Goal: Task Accomplishment & Management: Manage account settings

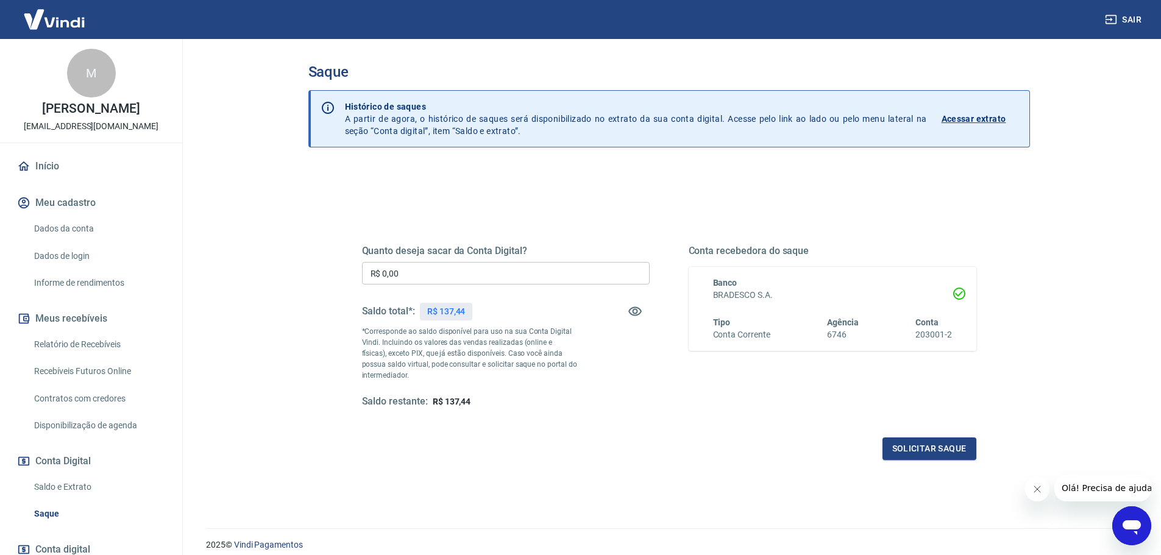
click at [428, 276] on input "R$ 0,00" at bounding box center [506, 273] width 288 height 23
type input "R$ 137,44"
click at [907, 445] on button "Solicitar saque" at bounding box center [929, 448] width 94 height 23
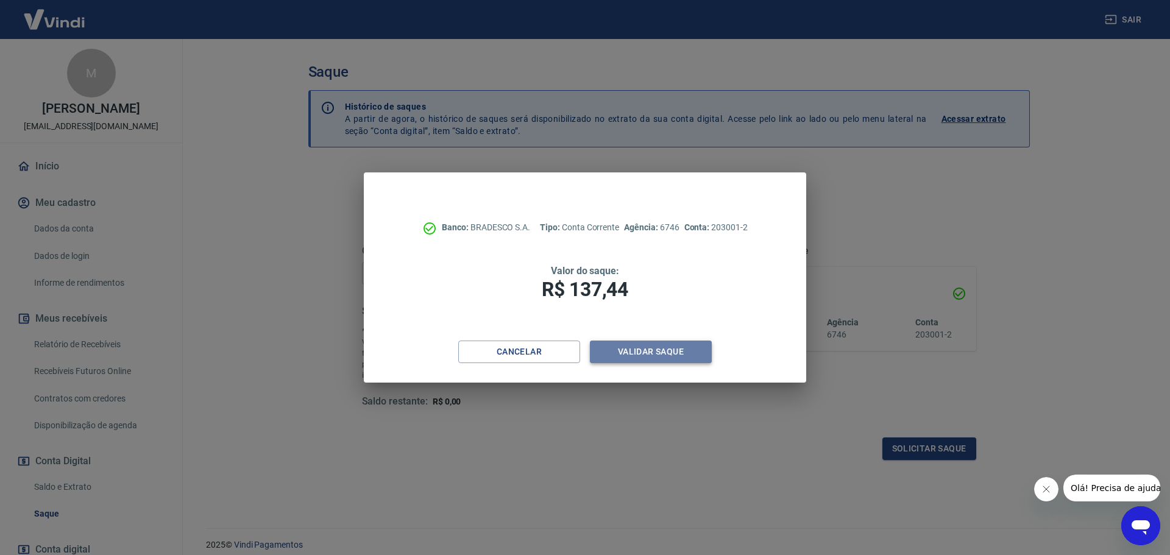
click at [655, 353] on button "Validar saque" at bounding box center [651, 352] width 122 height 23
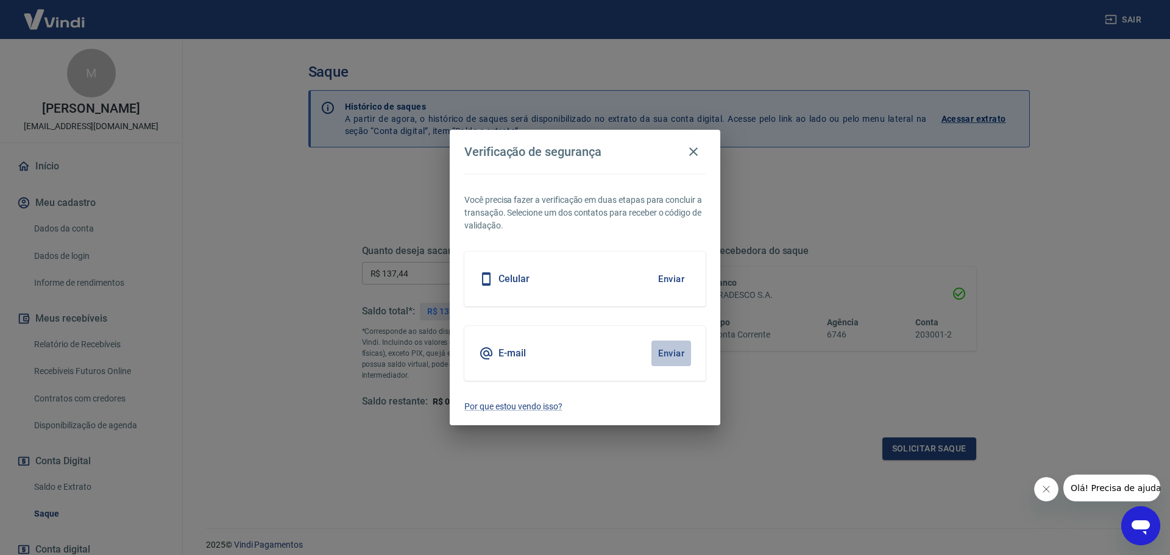
click at [668, 353] on button "Enviar" at bounding box center [671, 354] width 40 height 26
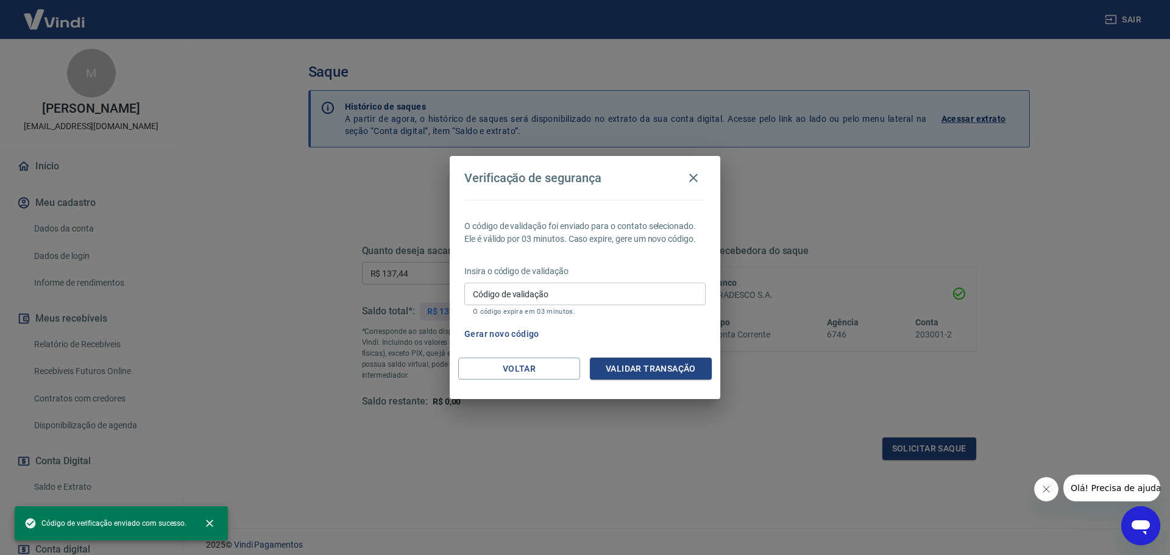
click at [587, 293] on input "Código de validação" at bounding box center [584, 294] width 241 height 23
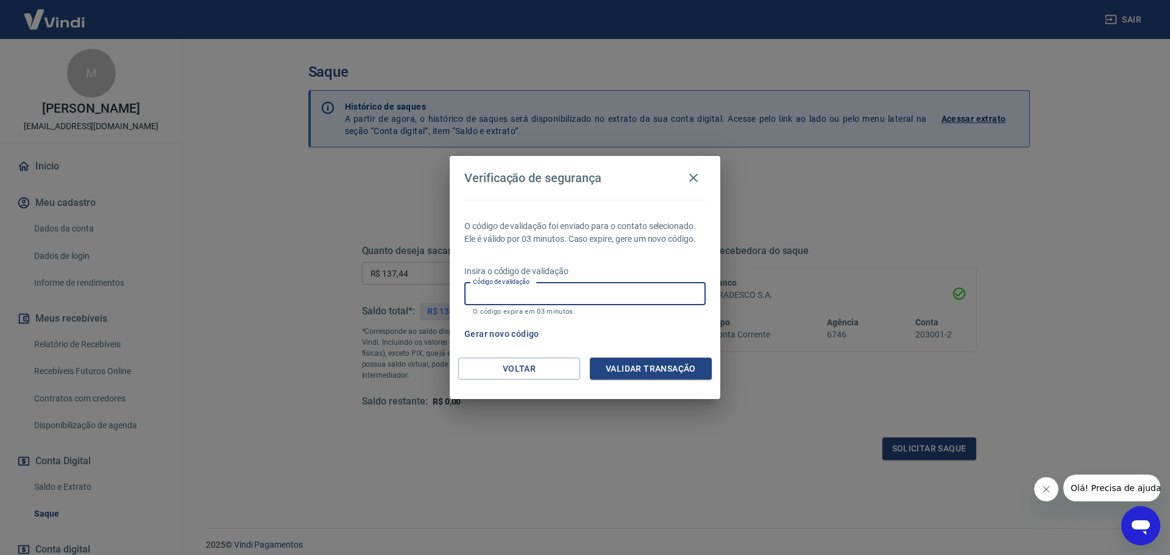
paste input "287103"
type input "287103"
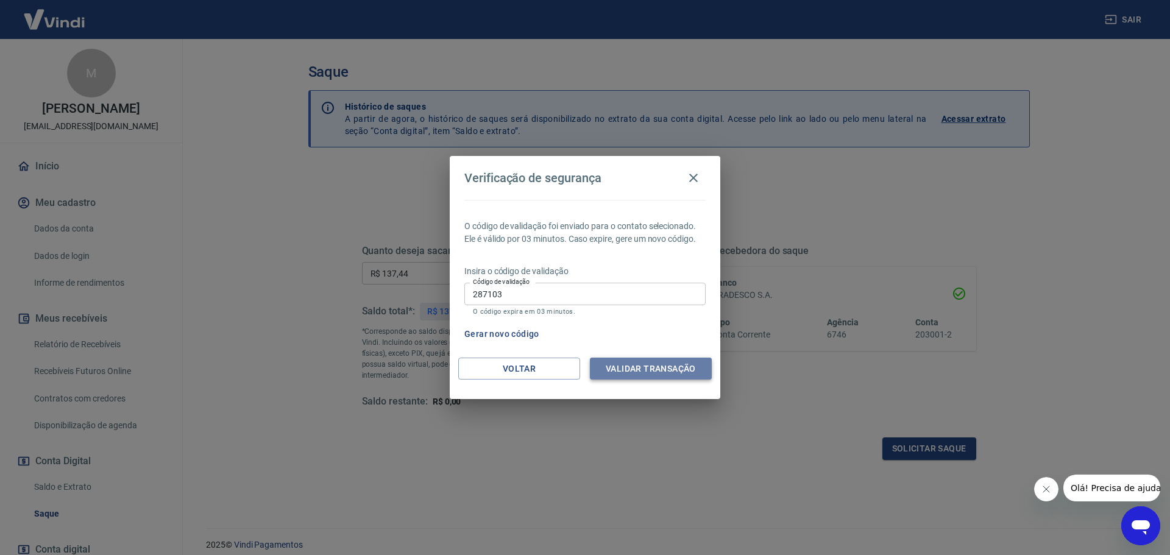
click at [649, 364] on button "Validar transação" at bounding box center [651, 369] width 122 height 23
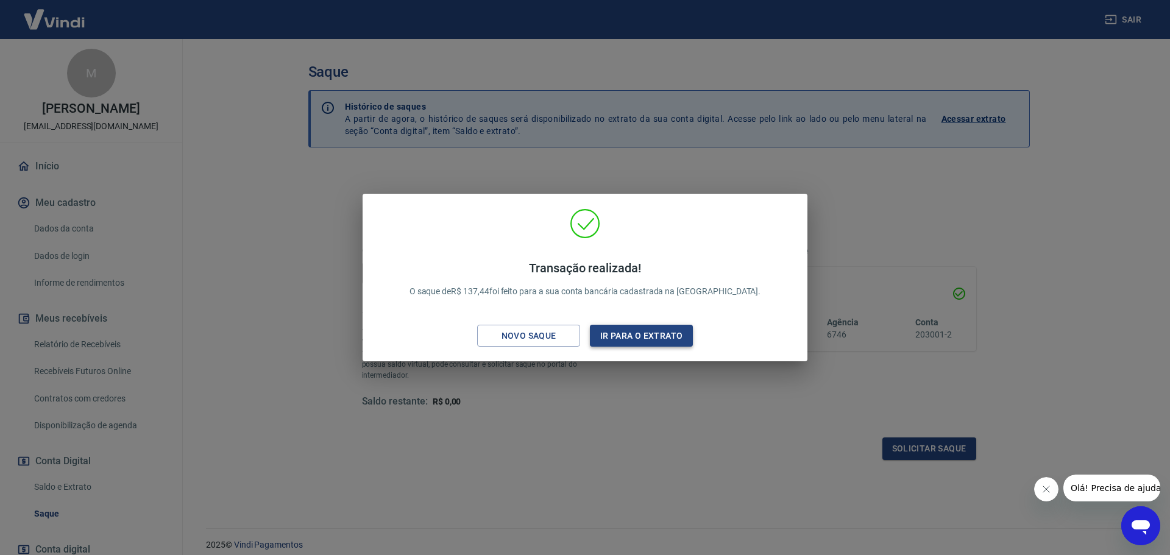
click at [650, 336] on button "Ir para o extrato" at bounding box center [641, 336] width 103 height 23
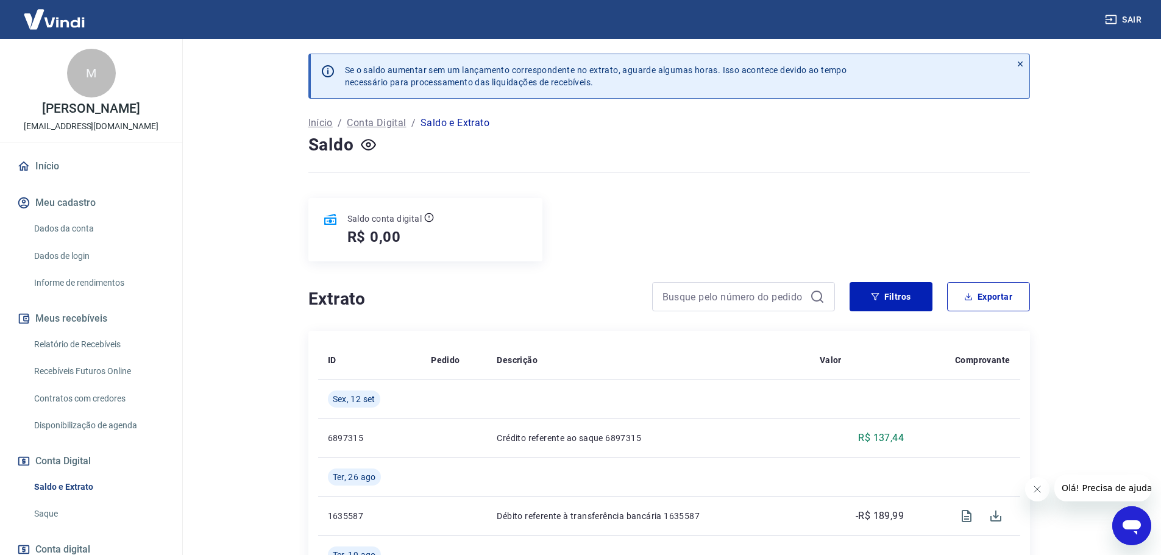
click at [77, 227] on link "Dados da conta" at bounding box center [98, 228] width 138 height 25
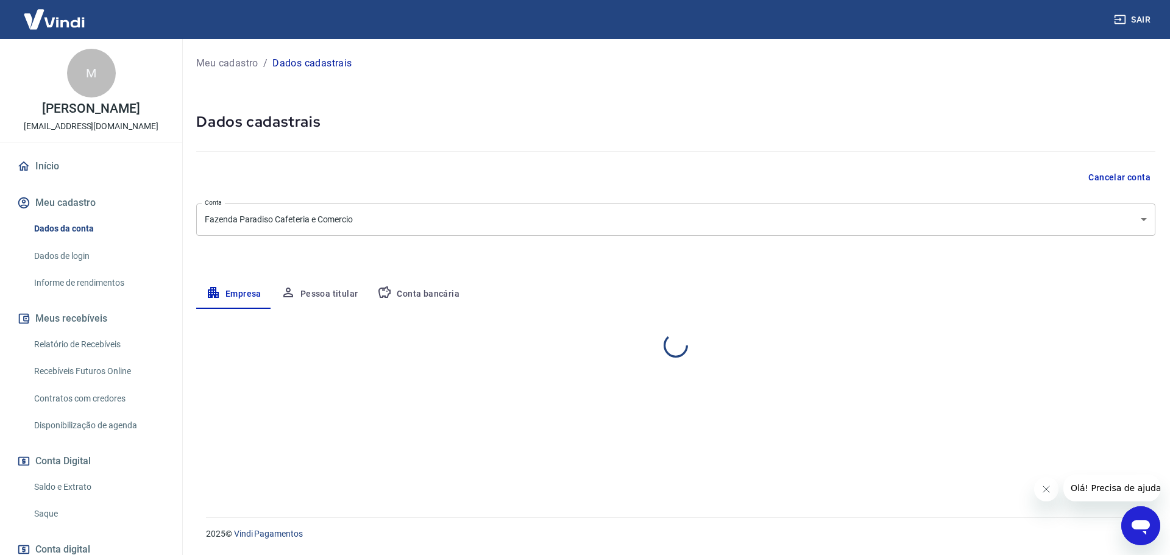
select select "RJ"
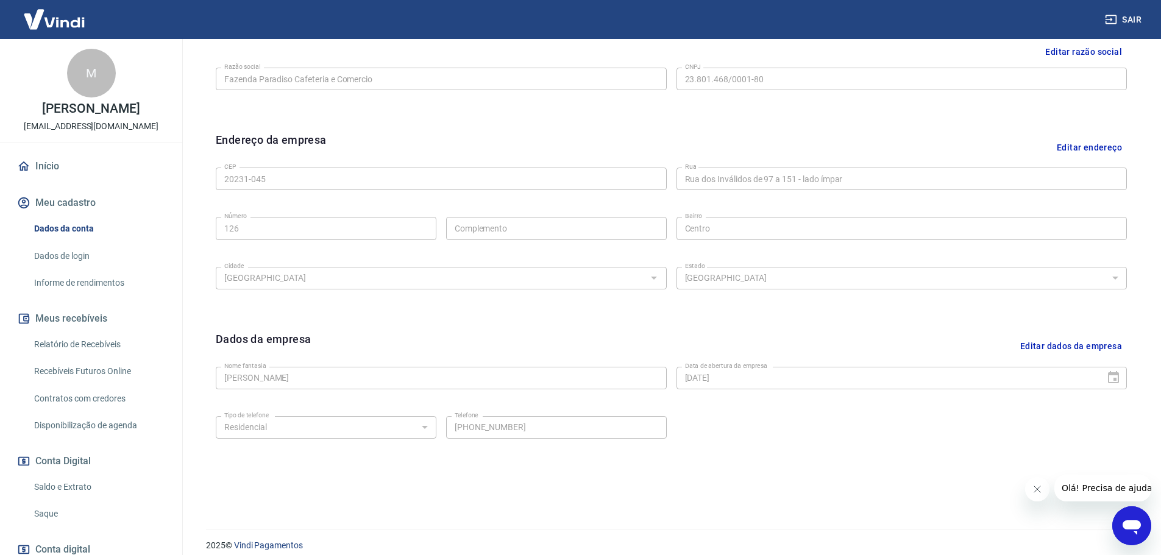
scroll to position [323, 0]
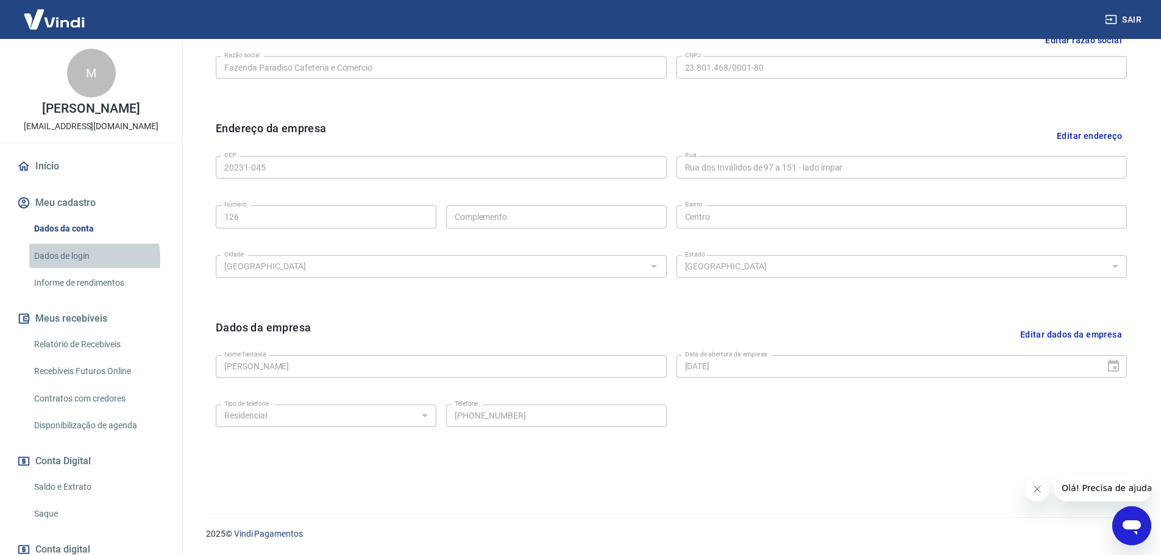
click at [73, 258] on link "Dados de login" at bounding box center [98, 256] width 138 height 25
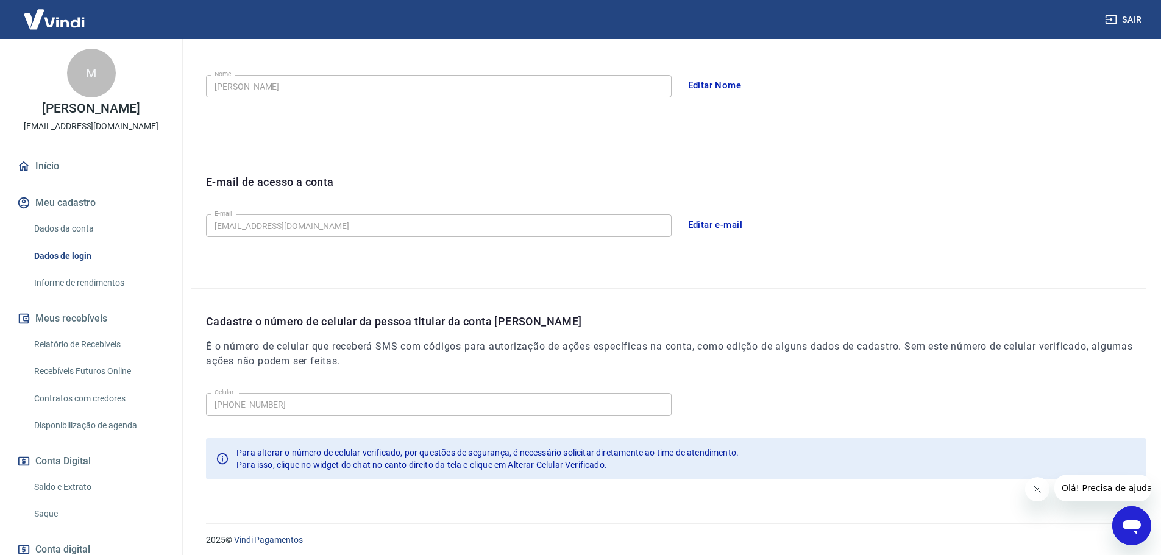
scroll to position [225, 0]
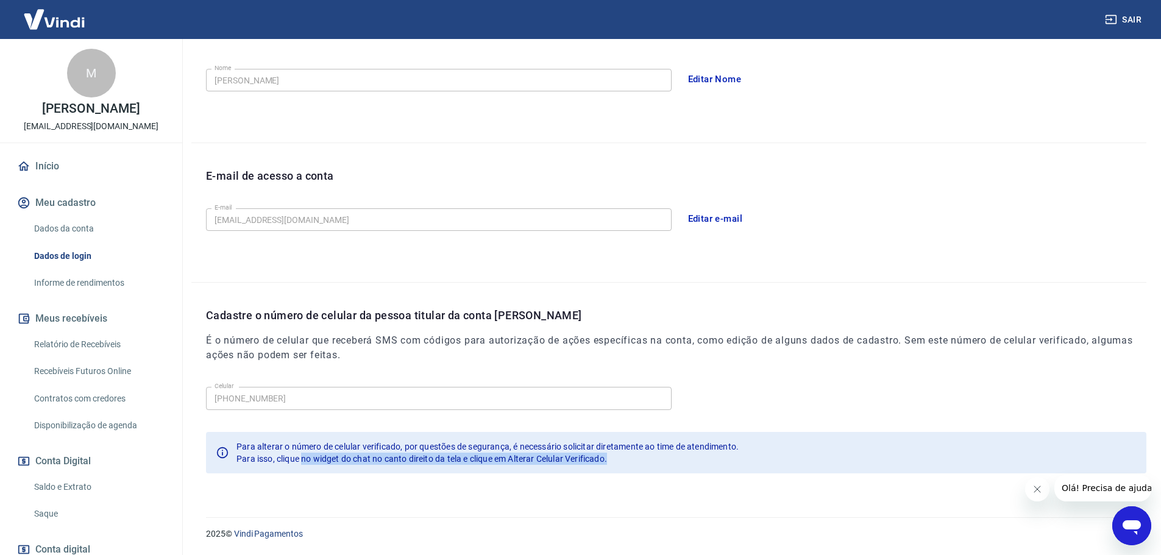
drag, startPoint x: 303, startPoint y: 461, endPoint x: 618, endPoint y: 472, distance: 315.2
click at [618, 472] on div "Para alterar o número de celular verificado, por questões de segurança, é neces…" at bounding box center [676, 452] width 940 height 41
click at [1128, 526] on icon "Open messaging window" at bounding box center [1131, 527] width 18 height 15
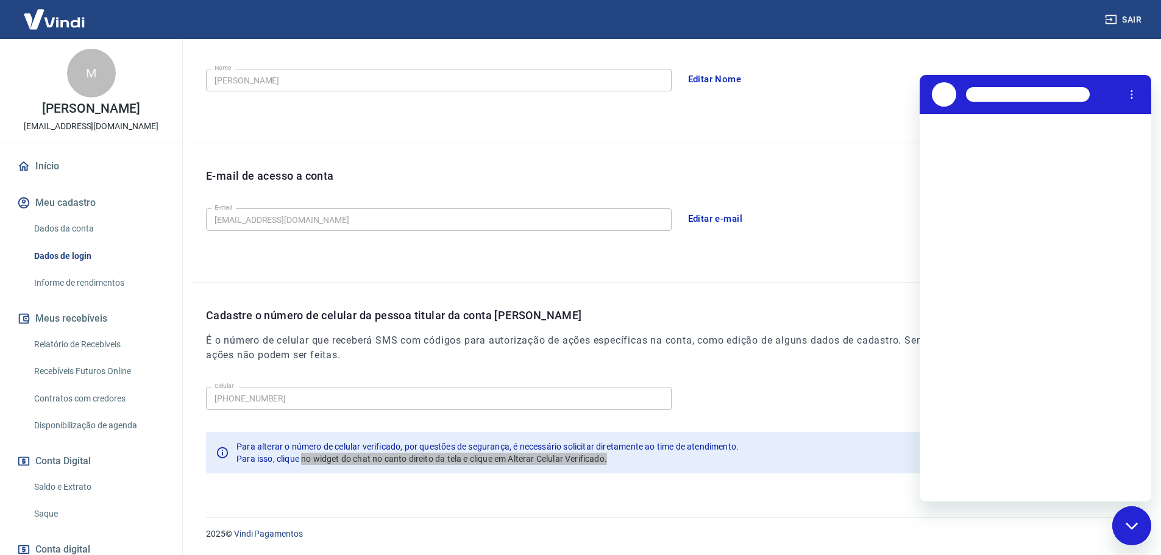
scroll to position [0, 0]
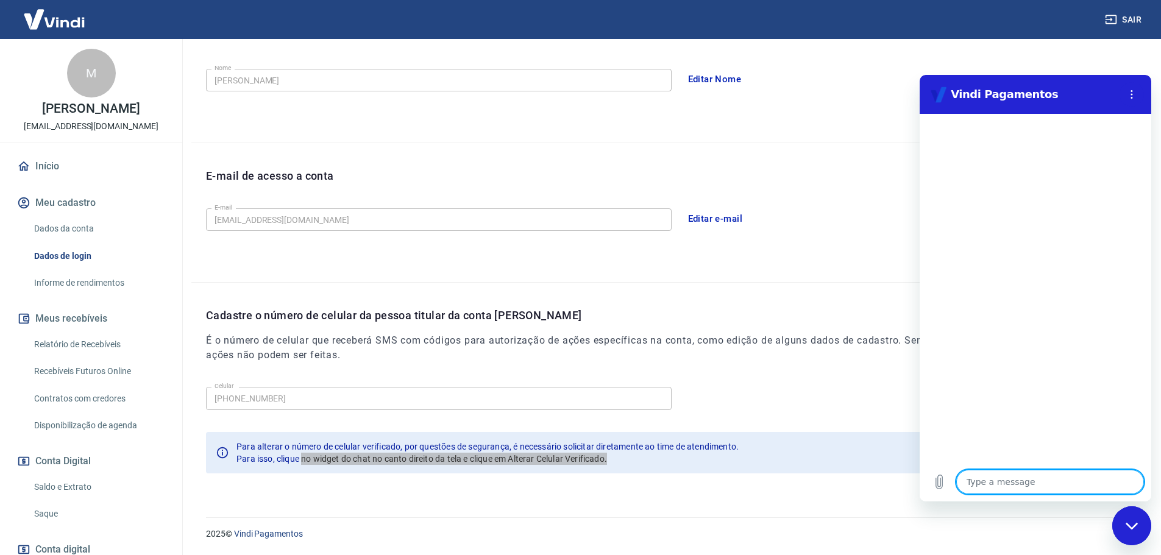
click at [1015, 482] on textarea at bounding box center [1050, 482] width 188 height 24
type textarea "a"
type textarea "x"
type textarea "al"
type textarea "x"
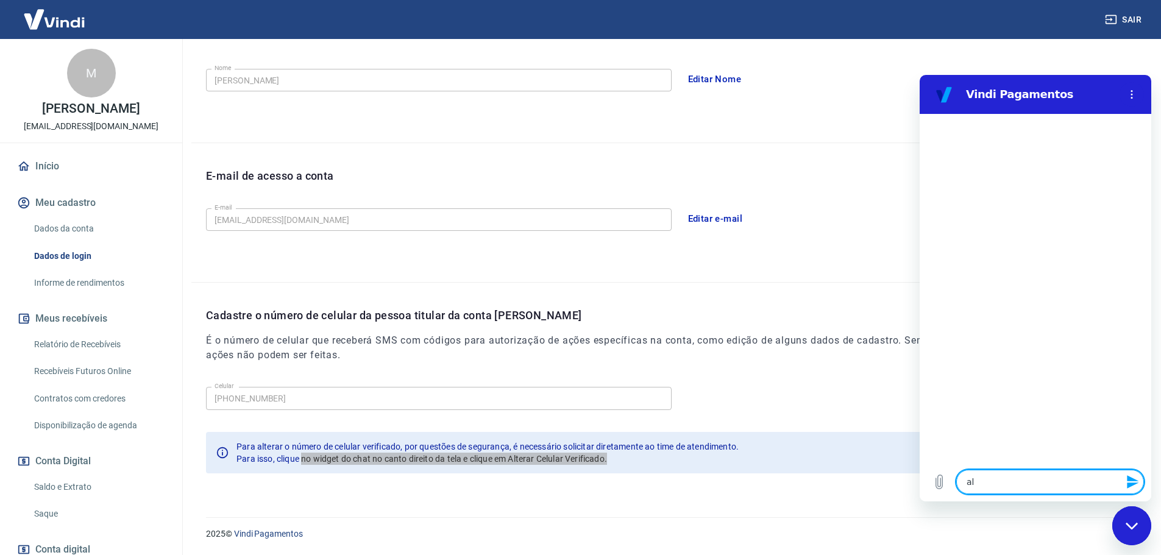
type textarea "alt"
type textarea "x"
type textarea "alte"
type textarea "x"
type textarea "alter"
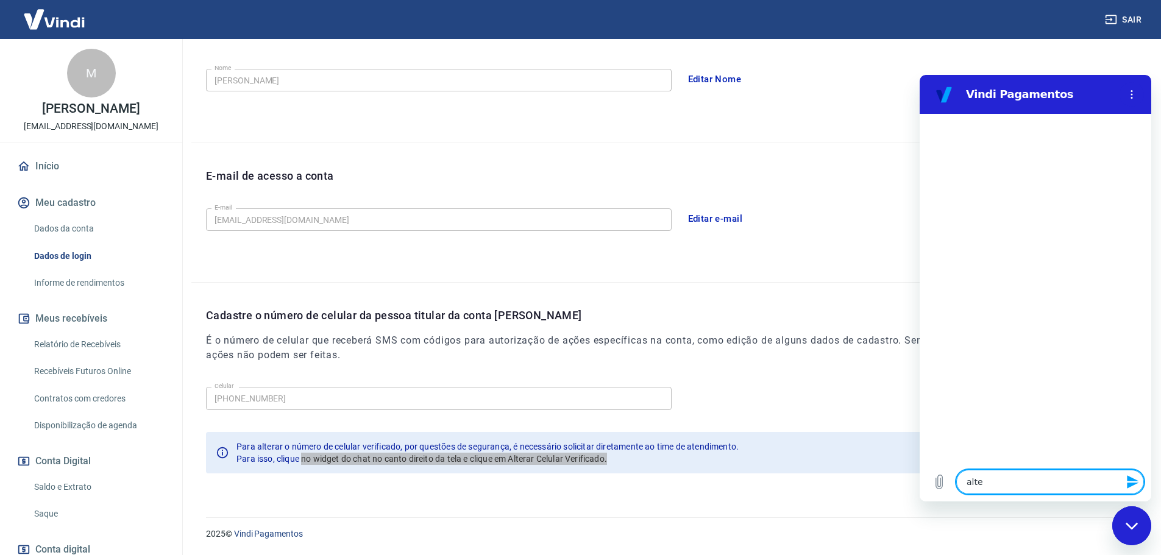
type textarea "x"
type textarea "altera"
type textarea "x"
type textarea "alterar"
type textarea "x"
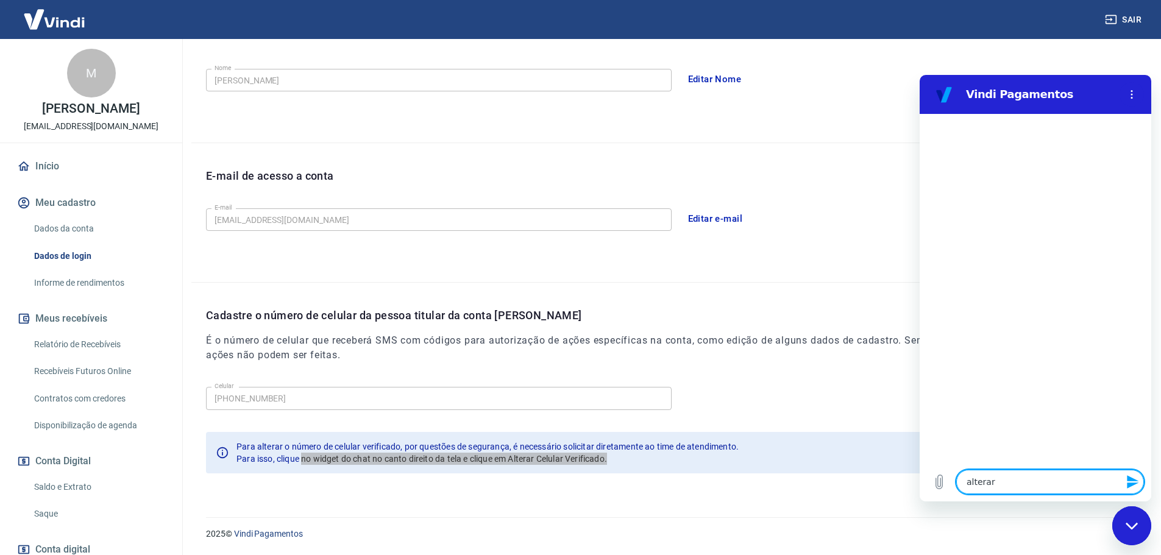
type textarea "alterar"
type textarea "x"
type textarea "alterar c"
type textarea "x"
type textarea "alterar ce"
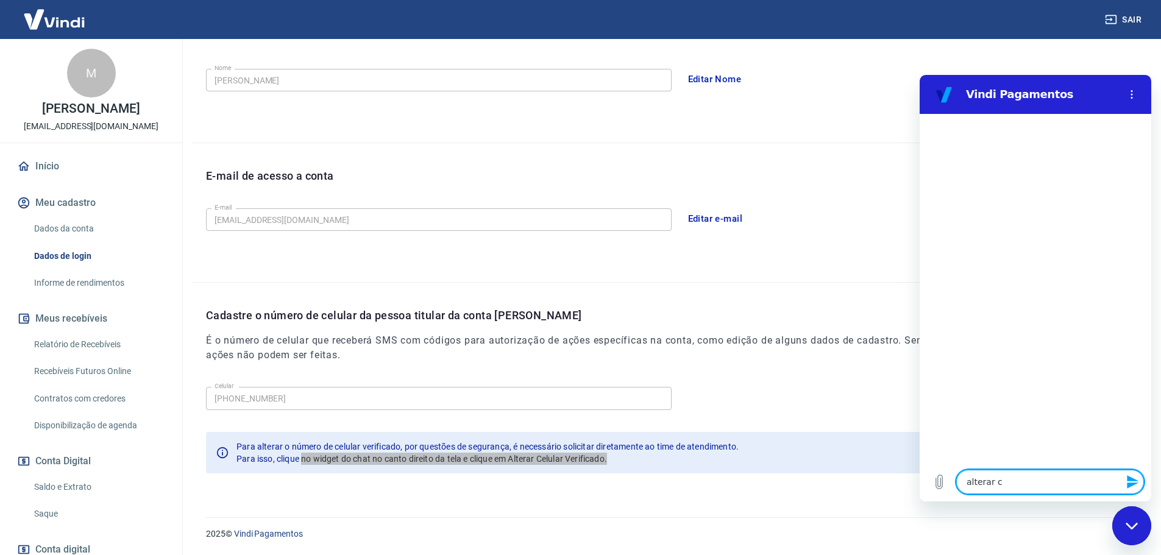
type textarea "x"
type textarea "alterar cel"
type textarea "x"
type textarea "alterar celu"
type textarea "x"
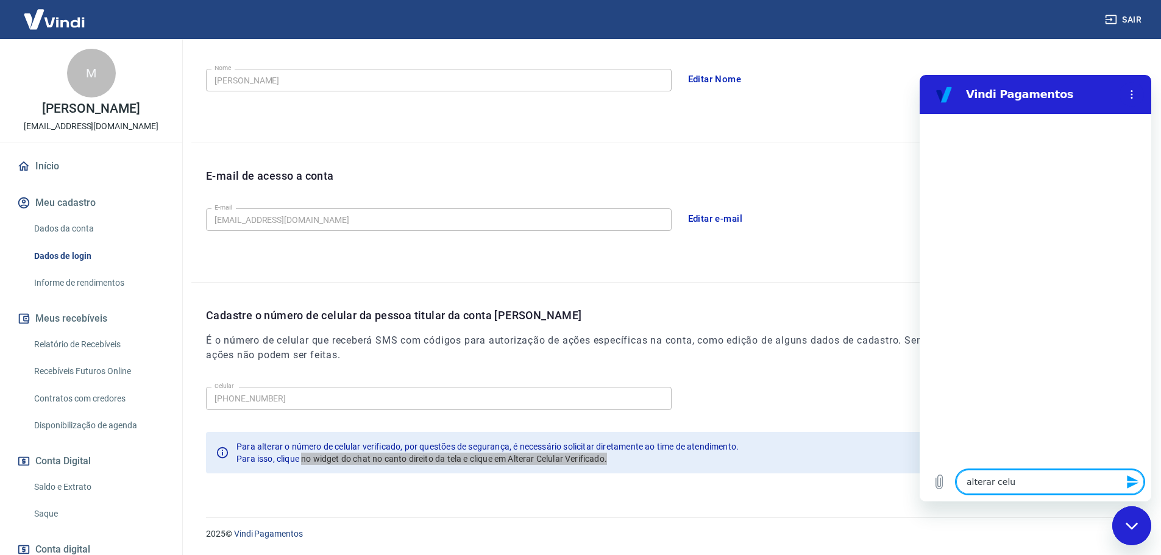
type textarea "alterar celul"
type textarea "x"
type textarea "alterar celula"
type textarea "x"
type textarea "alterar celular"
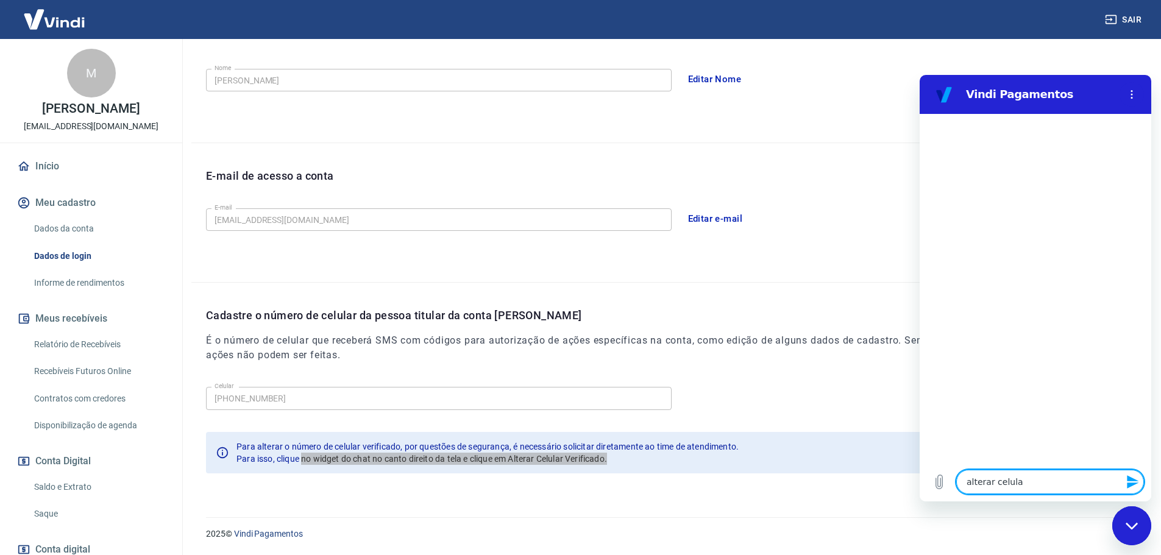
type textarea "x"
type textarea "alterar celular"
type textarea "x"
type textarea "alterar celular v"
type textarea "x"
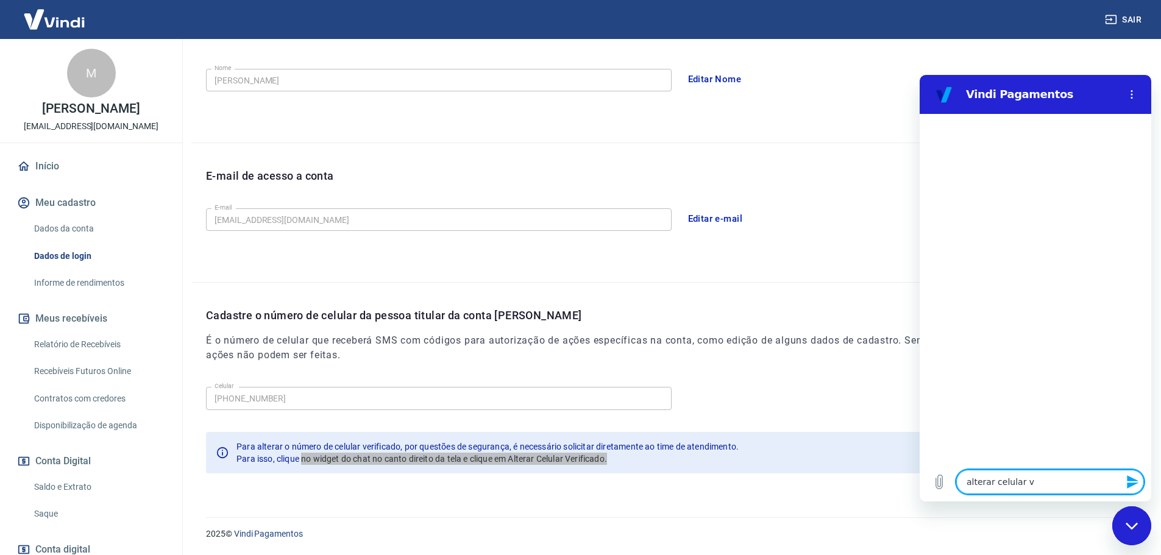
type textarea "alterar celular ve"
type textarea "x"
type textarea "alterar celular ver"
type textarea "x"
type textarea "alterar celular veri"
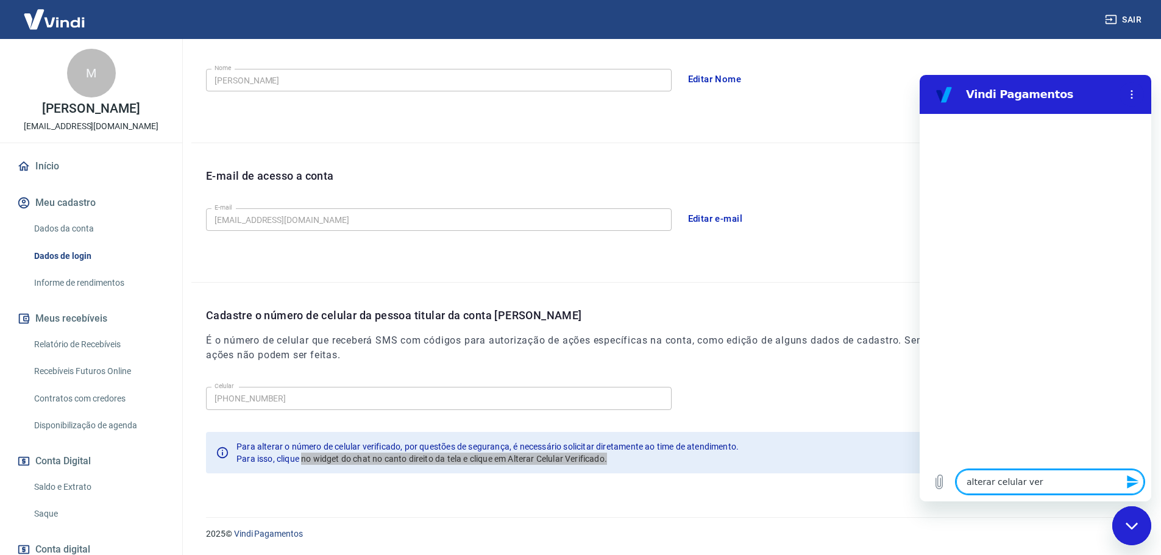
type textarea "x"
type textarea "alterar celular verif"
type textarea "x"
type textarea "alterar celular verifi"
type textarea "x"
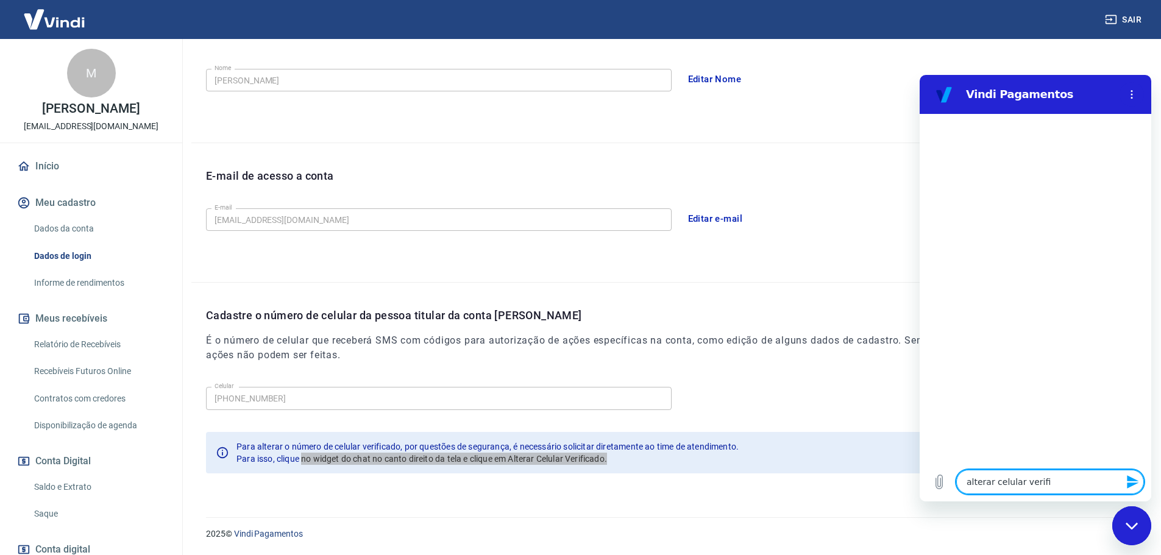
type textarea "alterar celular verific"
type textarea "x"
type textarea "alterar celular verifica"
type textarea "x"
type textarea "alterar celular verificad"
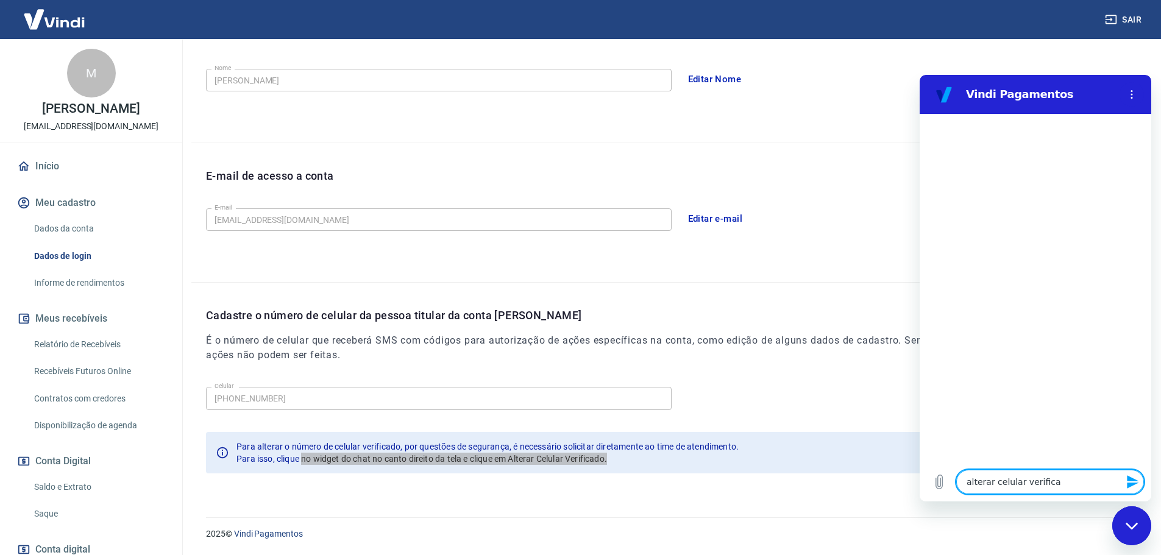
type textarea "x"
type textarea "alterar celular verificado"
type textarea "x"
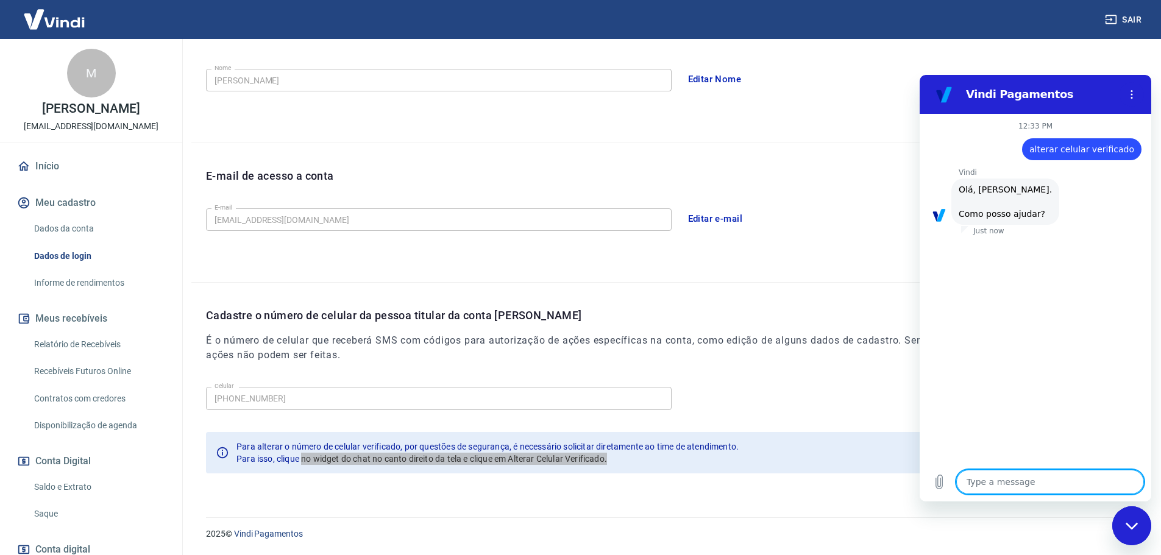
scroll to position [29, 0]
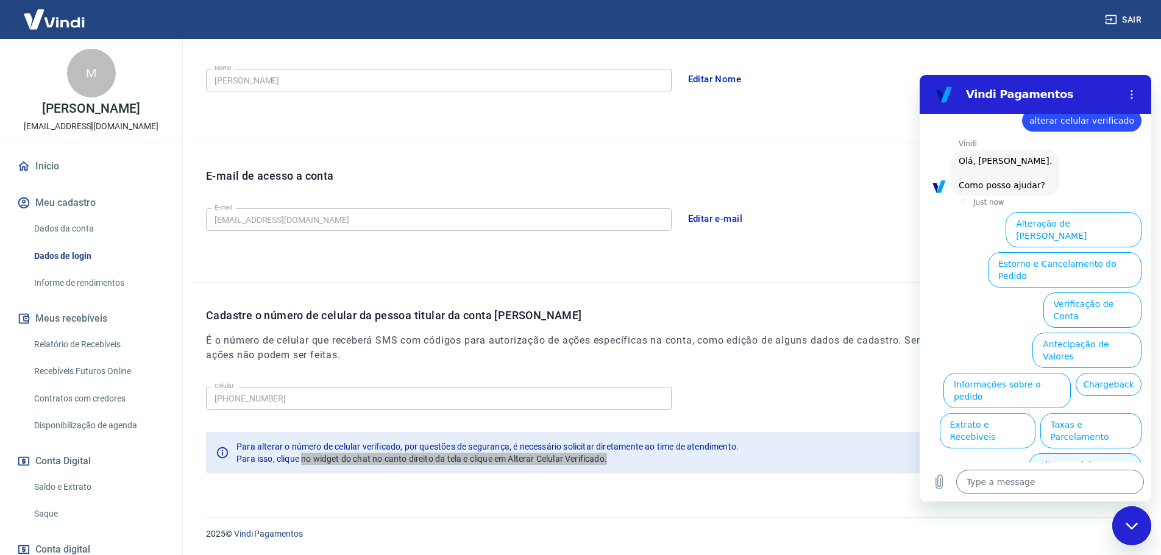
click at [1087, 453] on button "Alterar celular verificado" at bounding box center [1084, 470] width 113 height 35
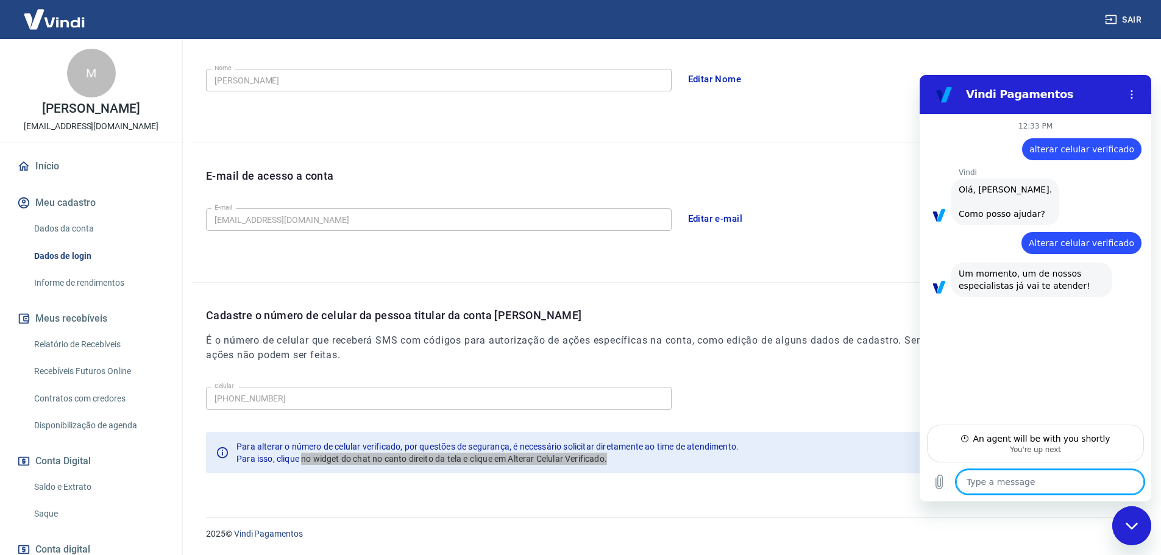
type textarea "x"
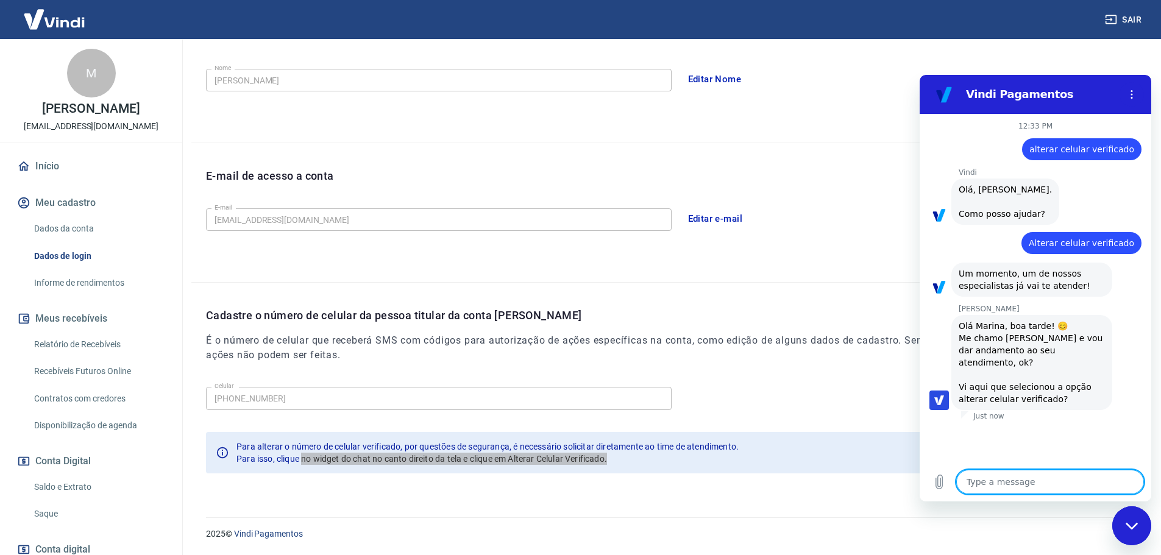
type textarea "i"
type textarea "x"
type textarea "is"
type textarea "x"
type textarea "iss"
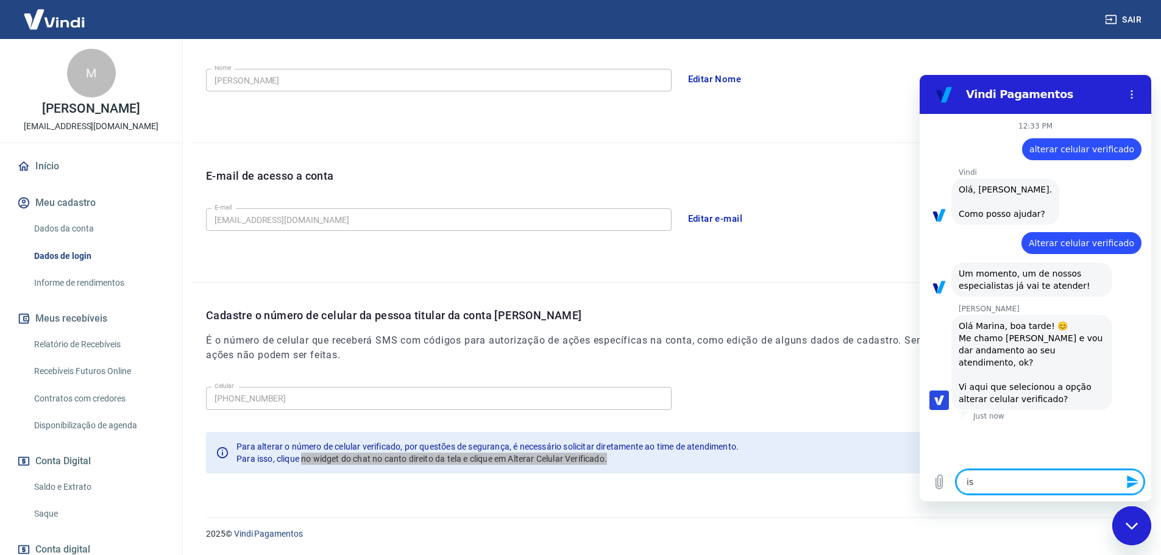
type textarea "x"
type textarea "isso"
type textarea "x"
type textarea "isso"
type textarea "x"
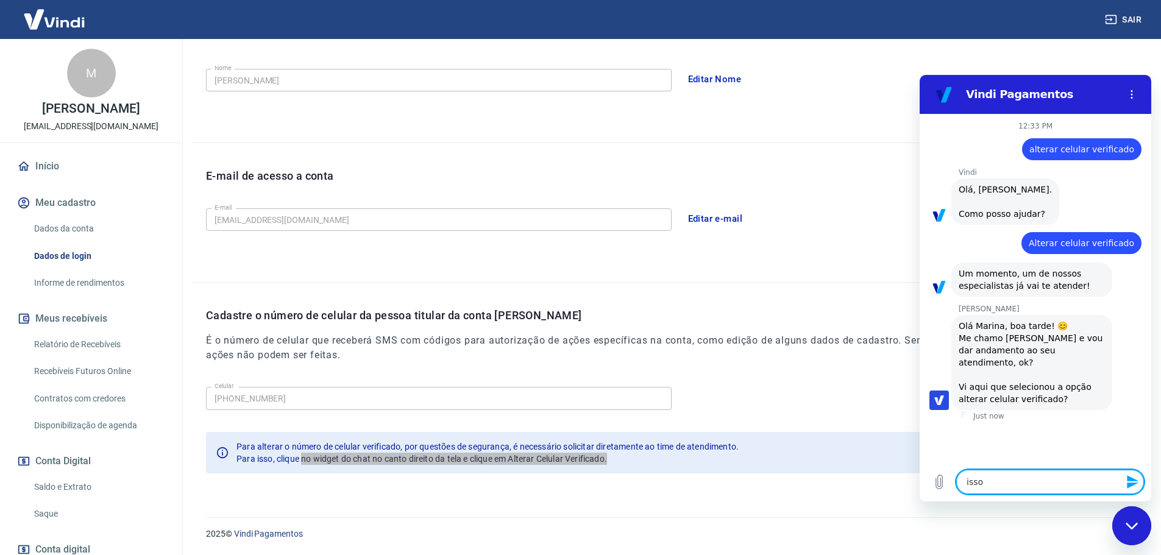
type textarea "isso p"
type textarea "x"
type textarea "isso pr"
type textarea "x"
type textarea "isso pre"
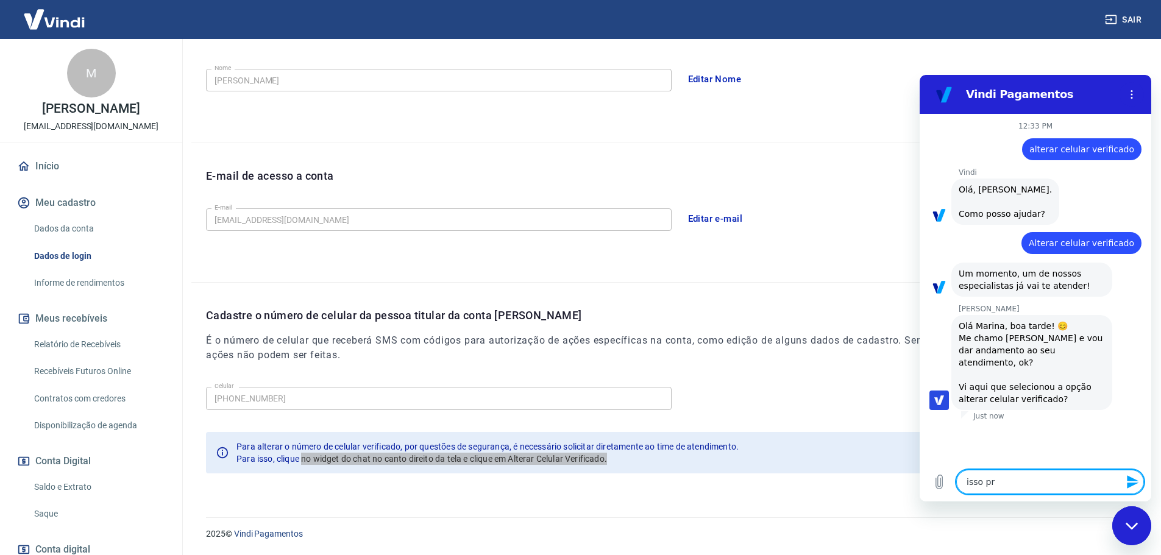
type textarea "x"
type textarea "isso prec"
type textarea "x"
type textarea "isso preci"
type textarea "x"
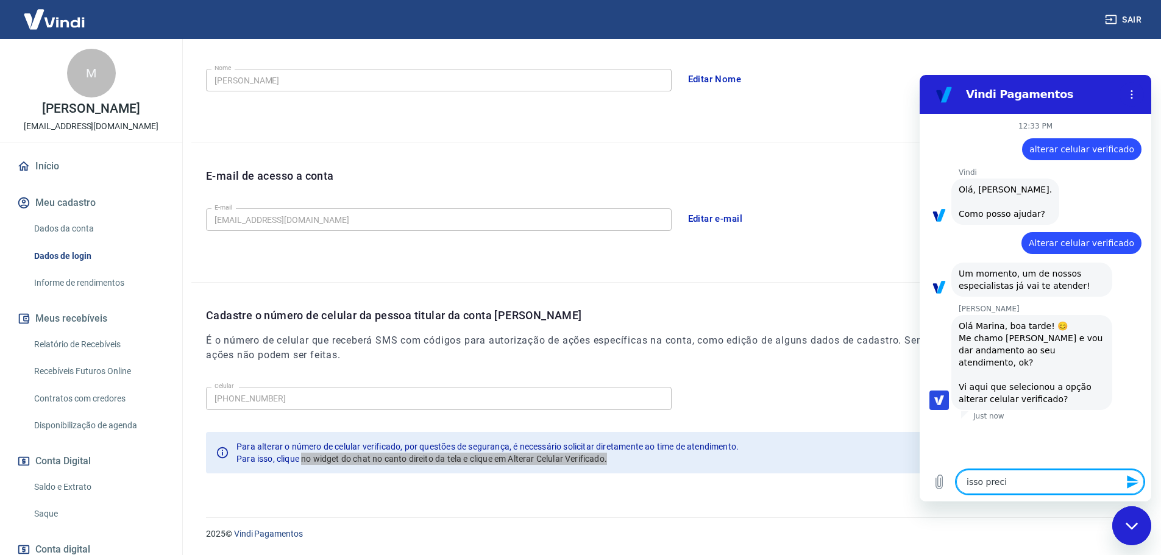
type textarea "isso precis"
type textarea "x"
type textarea "isso preciso"
type textarea "x"
type textarea "isso preciso"
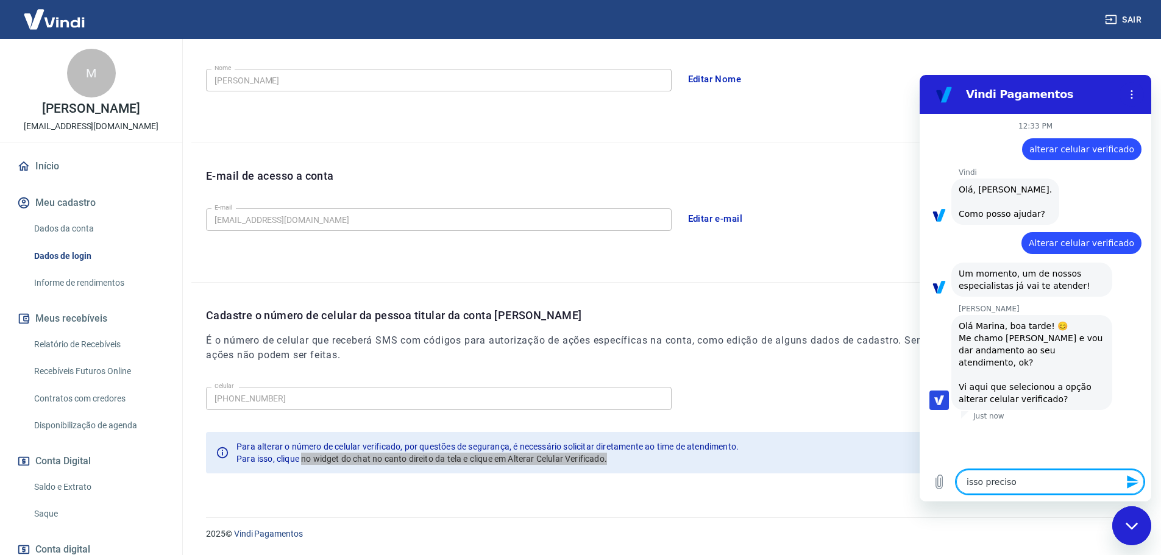
type textarea "x"
type textarea "isso preciso a"
type textarea "x"
type textarea "isso preciso al"
type textarea "x"
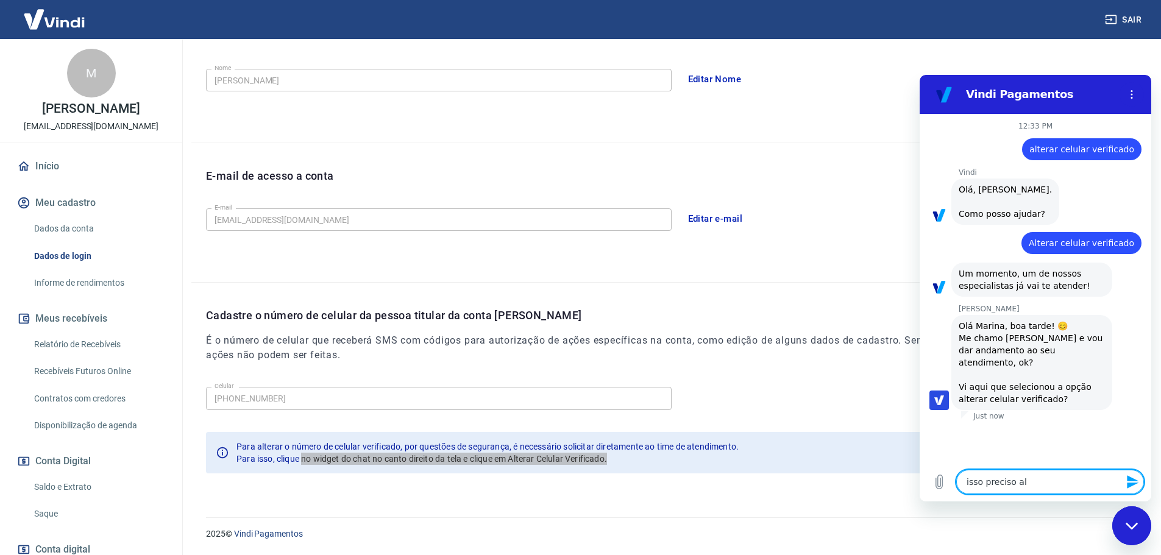
type textarea "isso preciso alt"
type textarea "x"
type textarea "isso preciso altr"
type textarea "x"
type textarea "isso preciso altra"
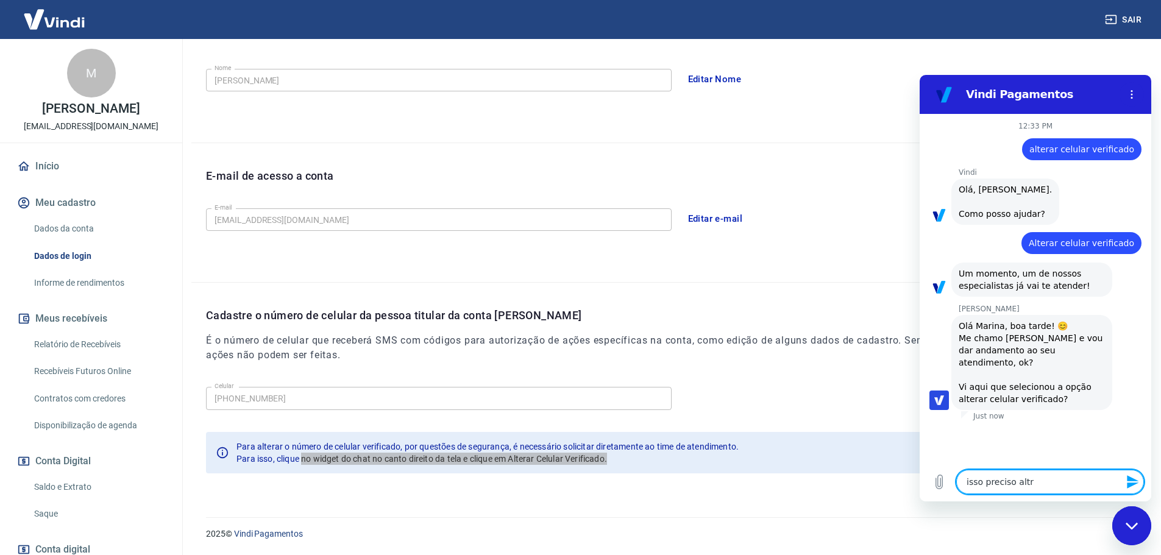
type textarea "x"
type textarea "isso preciso altrar"
type textarea "x"
type textarea "isso preciso altra"
type textarea "x"
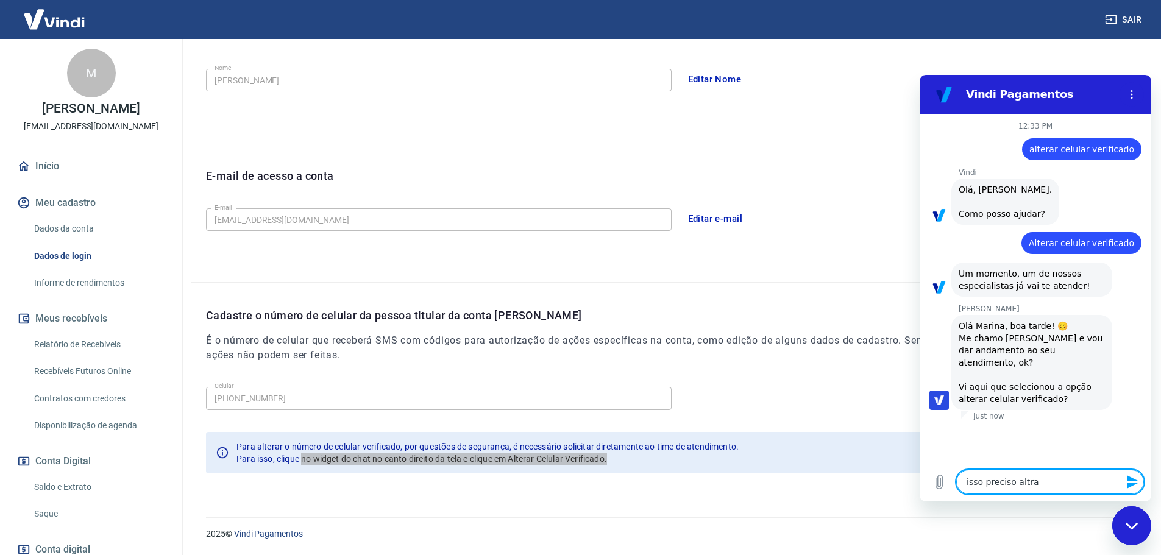
type textarea "isso preciso altr"
type textarea "x"
type textarea "isso preciso alt"
type textarea "x"
type textarea "isso preciso alte"
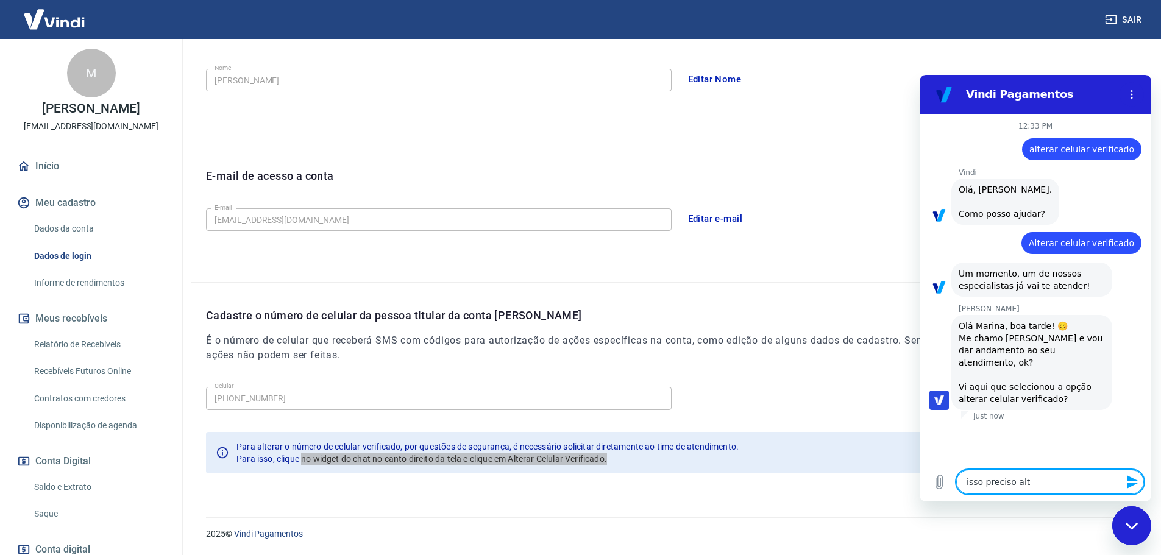
type textarea "x"
type textarea "isso preciso alter"
type textarea "x"
type textarea "isso preciso altera"
type textarea "x"
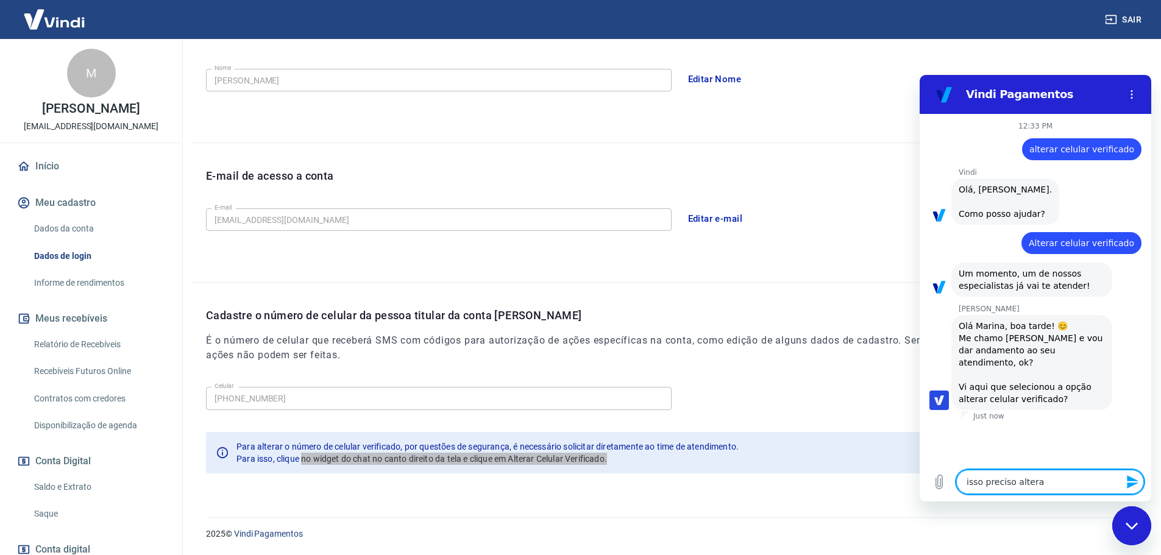
type textarea "isso preciso alterar"
type textarea "x"
type textarea "isso preciso alterar"
type textarea "x"
type textarea "isso preciso alterar p"
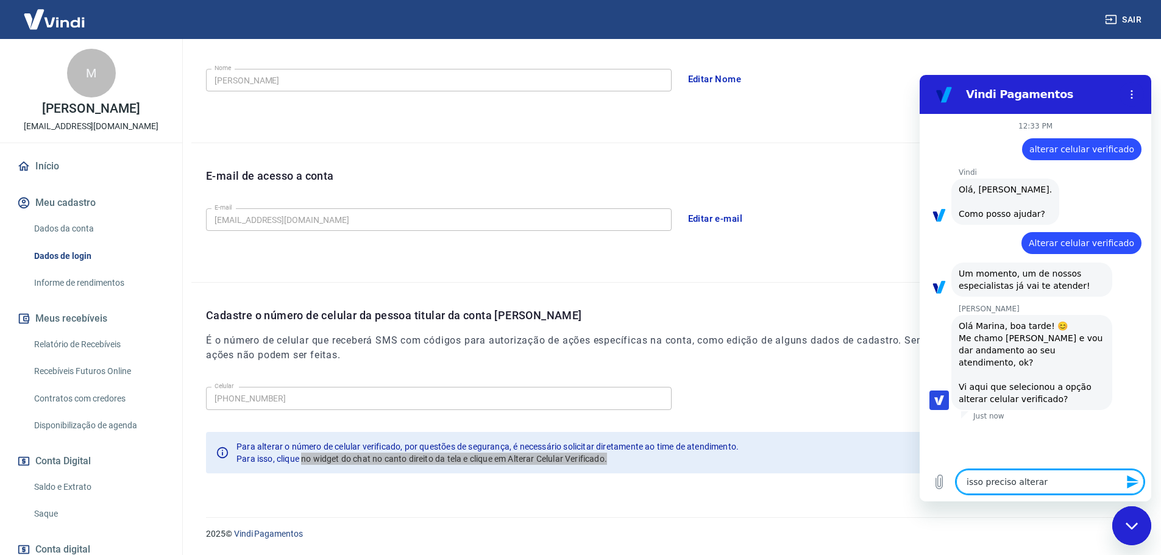
type textarea "x"
type textarea "isso preciso alterar pa"
type textarea "x"
type textarea "isso preciso alterar par"
type textarea "x"
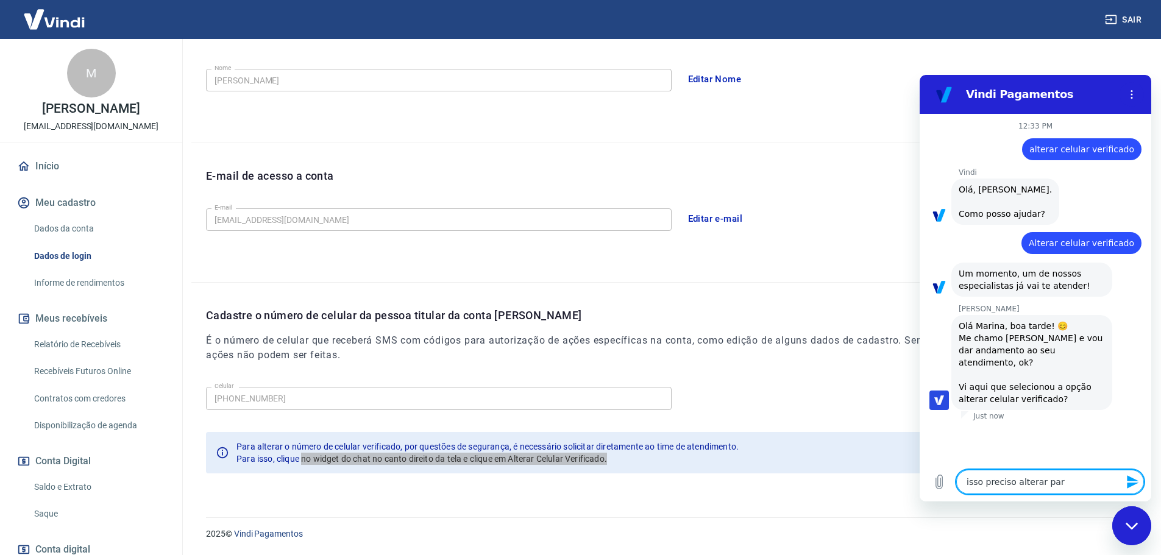
type textarea "isso preciso alterar par"
type textarea "x"
type textarea "isso preciso alterar par a"
type textarea "x"
type textarea "isso preciso alterar par ao"
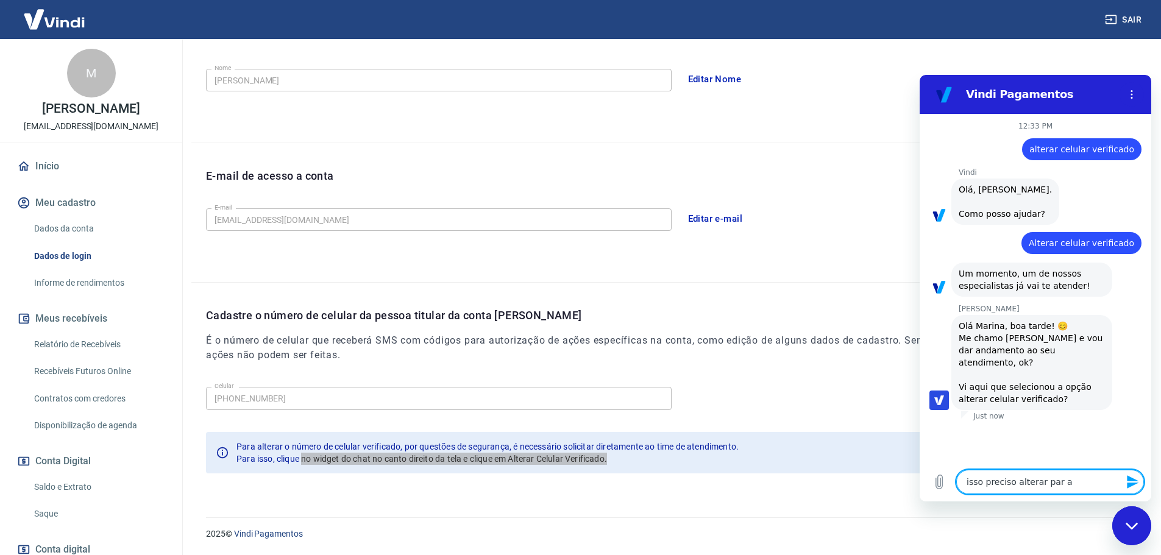
type textarea "x"
type textarea "isso preciso alterar par ao"
type textarea "x"
type textarea "isso preciso alterar par ao"
type textarea "x"
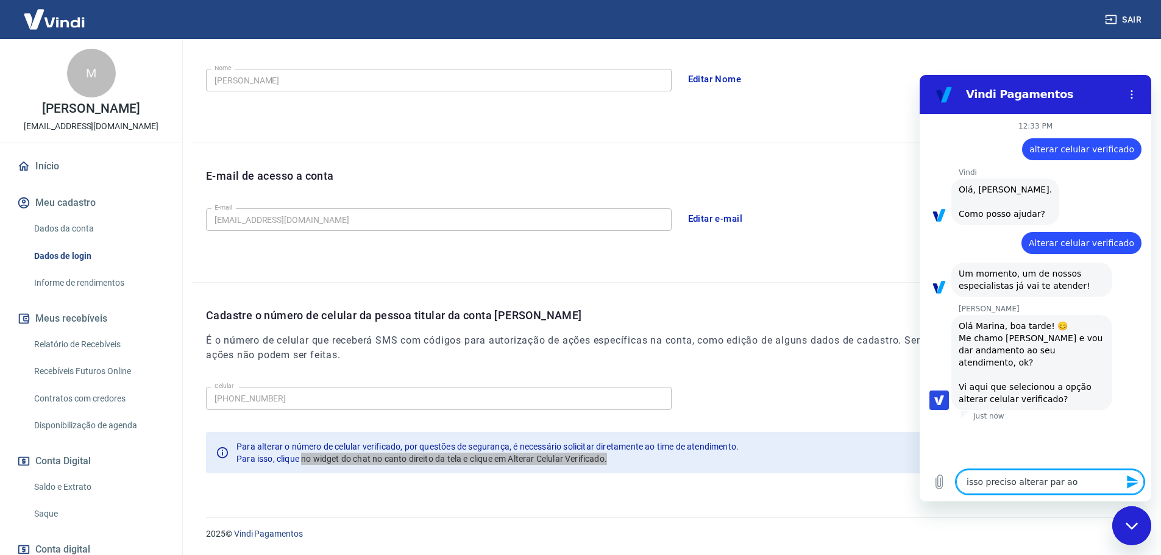
type textarea "isso preciso alterar par a"
type textarea "x"
type textarea "isso preciso alterar par"
type textarea "x"
type textarea "isso preciso alterar par"
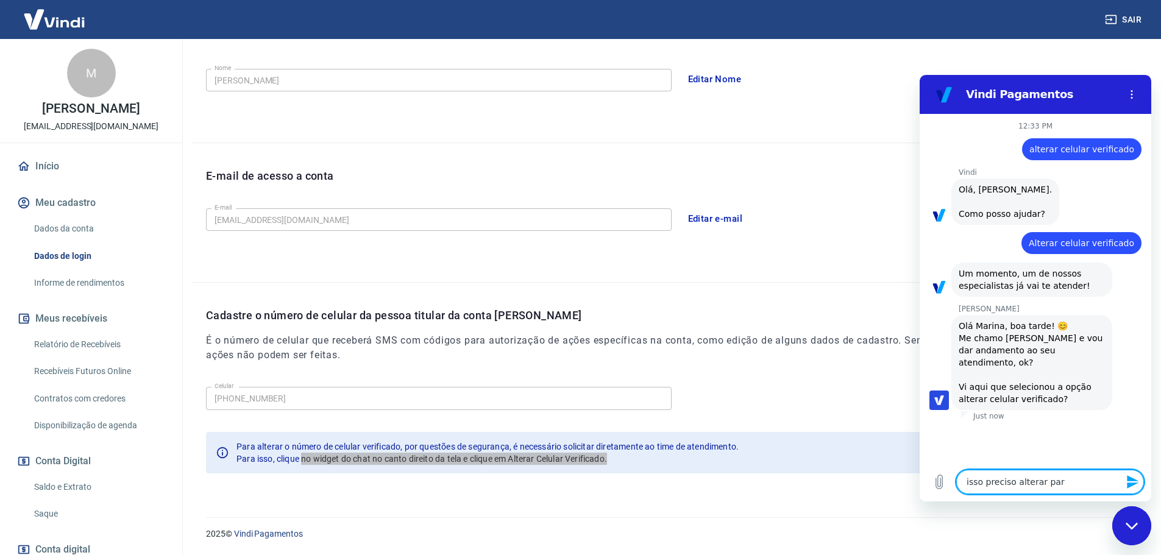
type textarea "x"
type textarea "isso preciso alterar para"
type textarea "x"
type textarea "isso preciso alterar para"
type textarea "x"
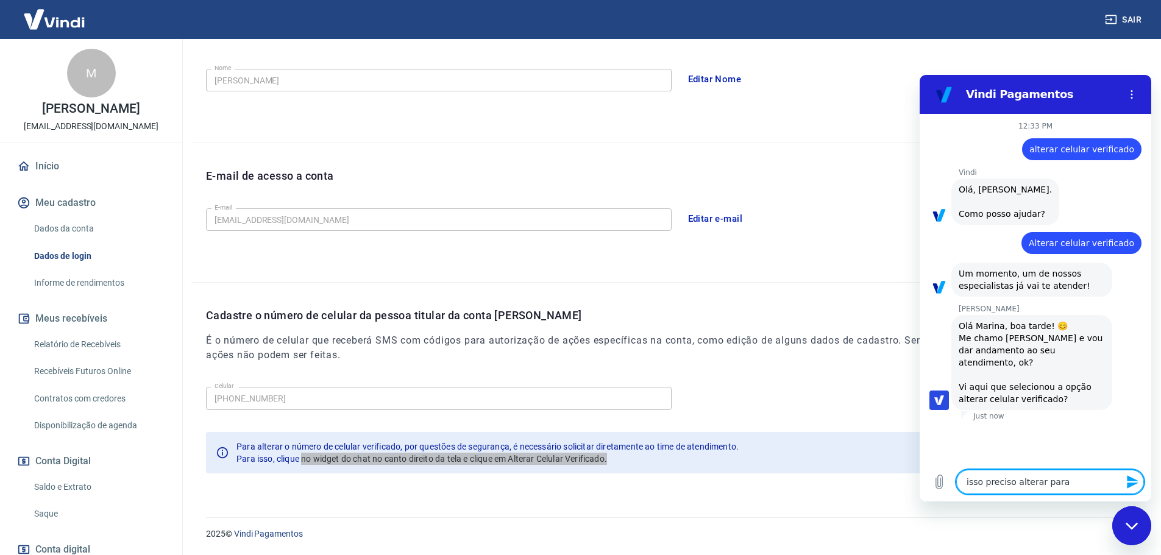
type textarea "isso preciso alterar para o"
type textarea "x"
type textarea "isso preciso alterar para o"
type textarea "x"
type textarea "isso preciso alterar para o n"
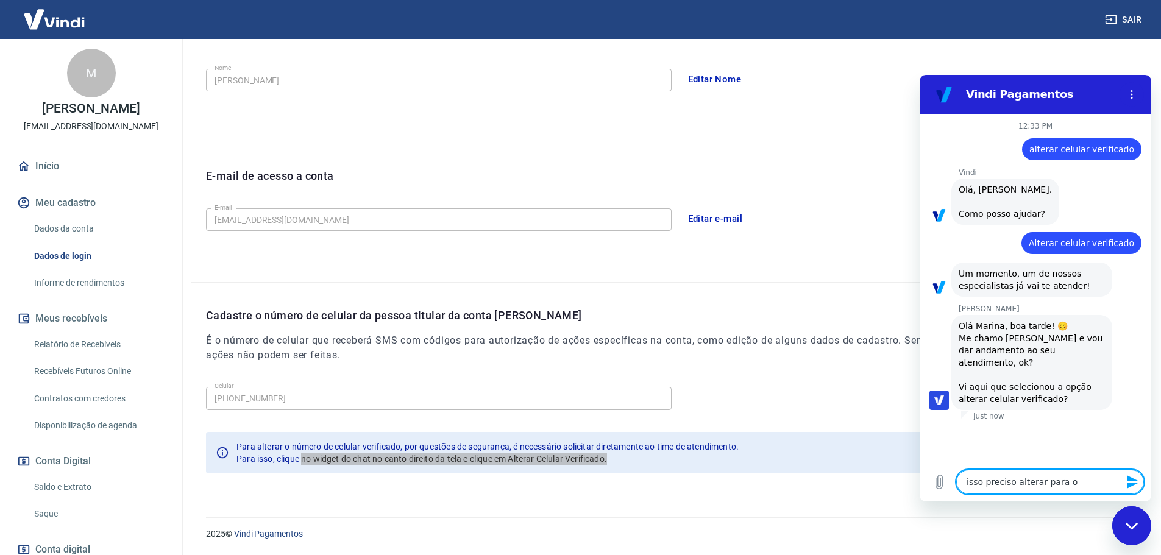
type textarea "x"
type textarea "isso preciso alterar para o nú"
type textarea "x"
type textarea "isso preciso alterar para o núm"
type textarea "x"
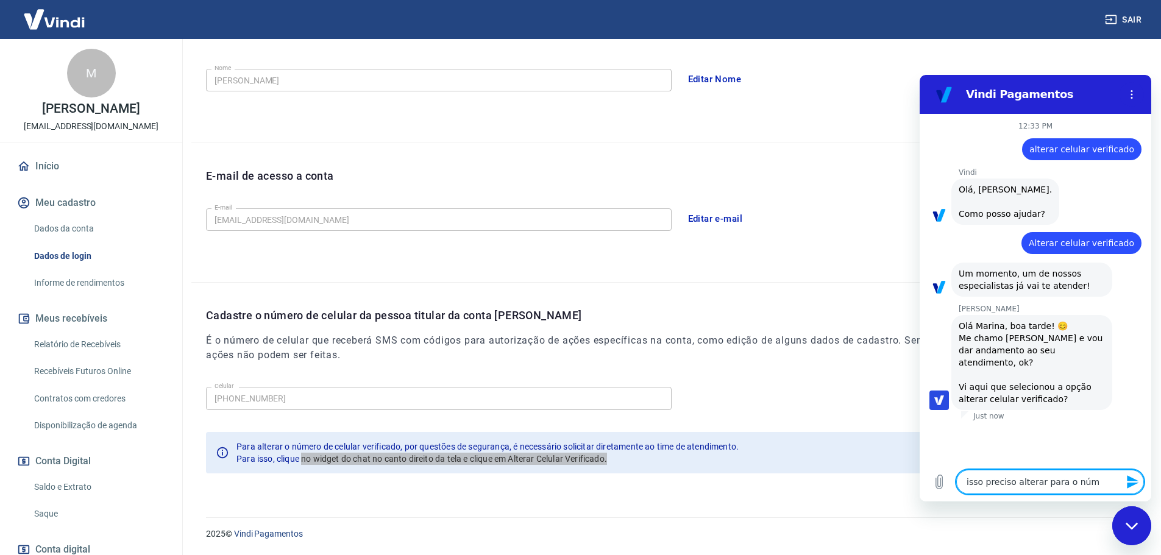
type textarea "isso preciso alterar para o núme"
type textarea "x"
type textarea "isso preciso alterar para o númer"
type textarea "x"
type textarea "isso preciso alterar para o número"
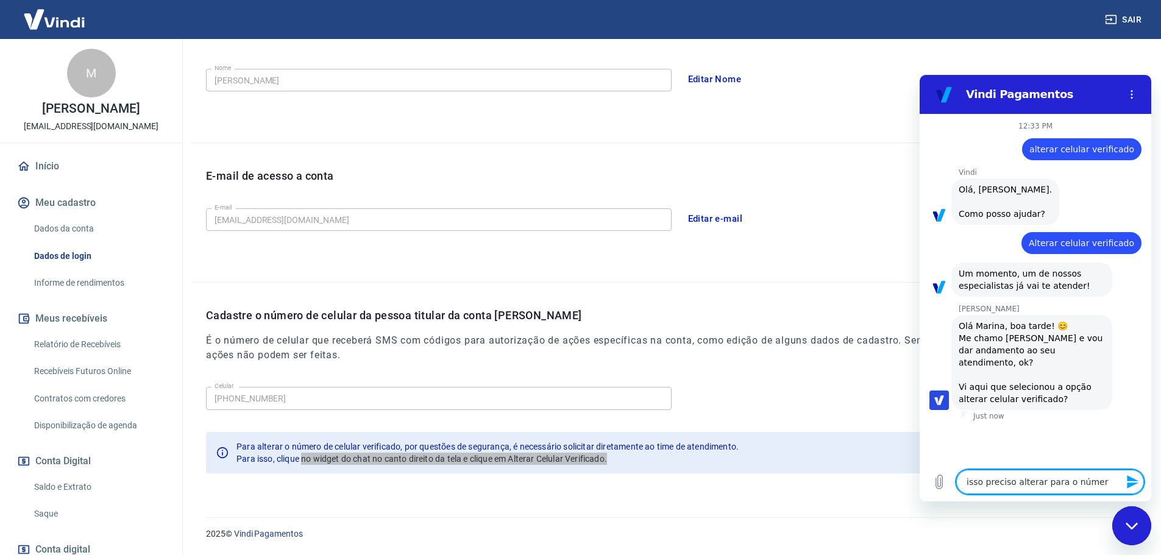
type textarea "x"
type textarea "isso preciso alterar para o número"
type textarea "x"
type textarea "isso preciso alterar para o número 2"
type textarea "x"
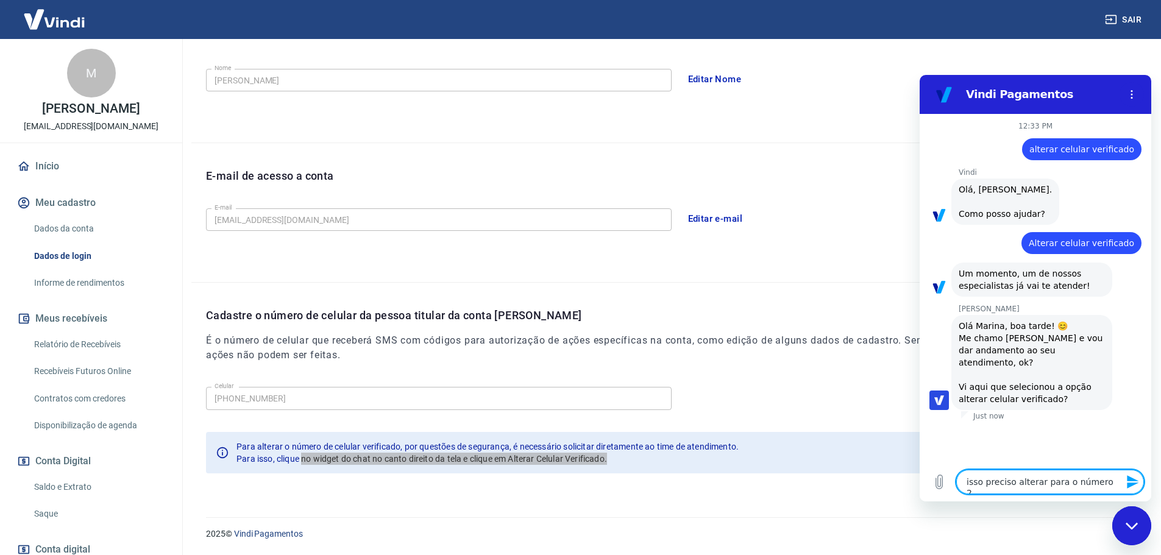
type textarea "isso preciso alterar para o número 21"
type textarea "x"
type textarea "isso preciso alterar para o número 21"
type textarea "x"
type textarea "isso preciso alterar para o número 21 9"
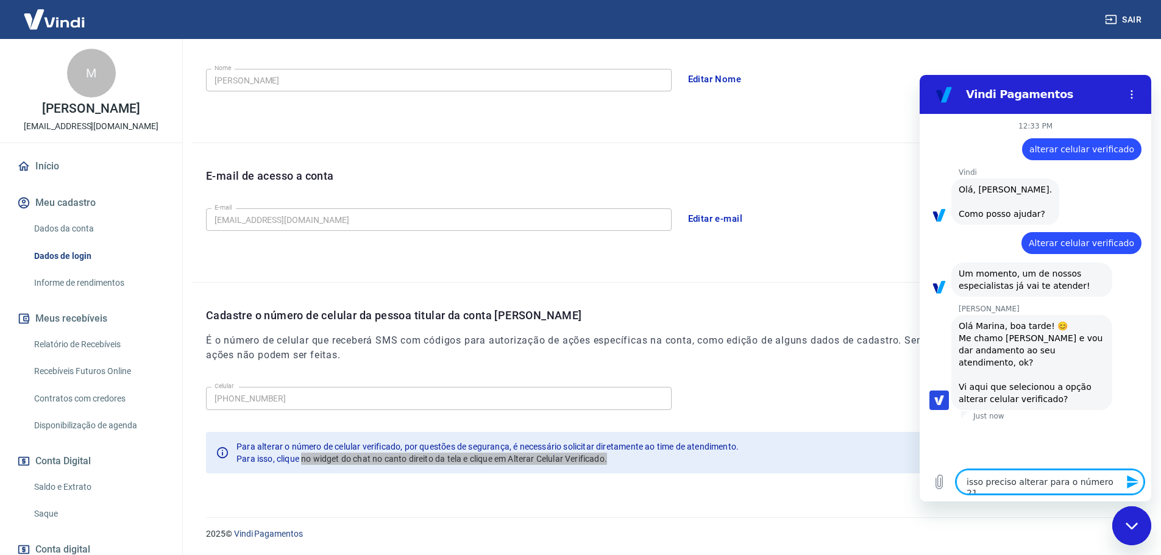
type textarea "x"
type textarea "isso preciso alterar para o número 21 98"
type textarea "x"
type textarea "isso preciso alterar para o número 21 984"
type textarea "x"
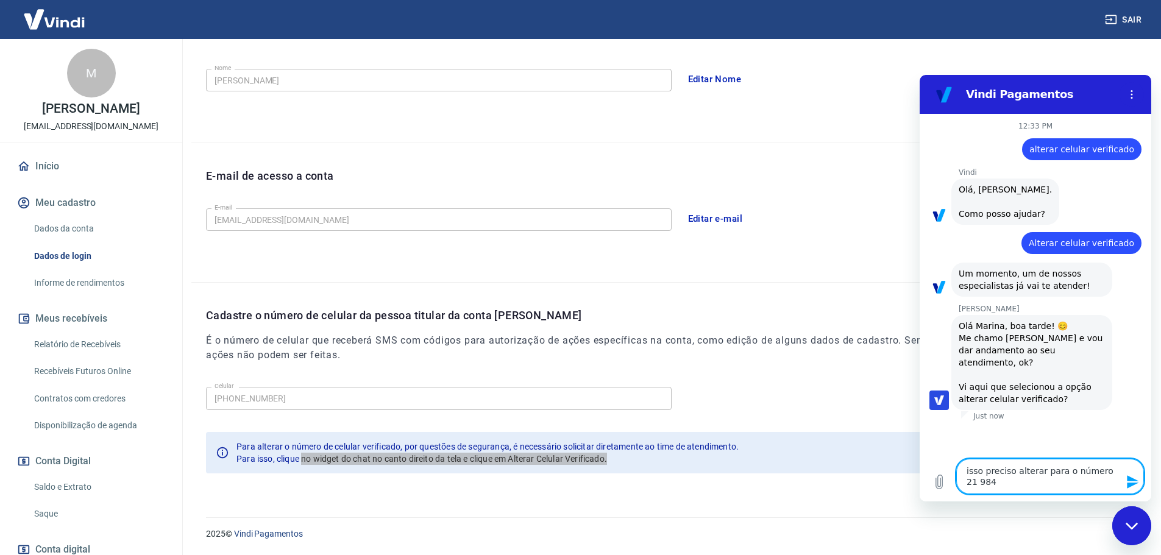
type textarea "isso preciso alterar para o número 21 9840"
type textarea "x"
type textarea "isso preciso alterar para o número 21 98400"
type textarea "x"
type textarea "isso preciso alterar para o número 21 984006"
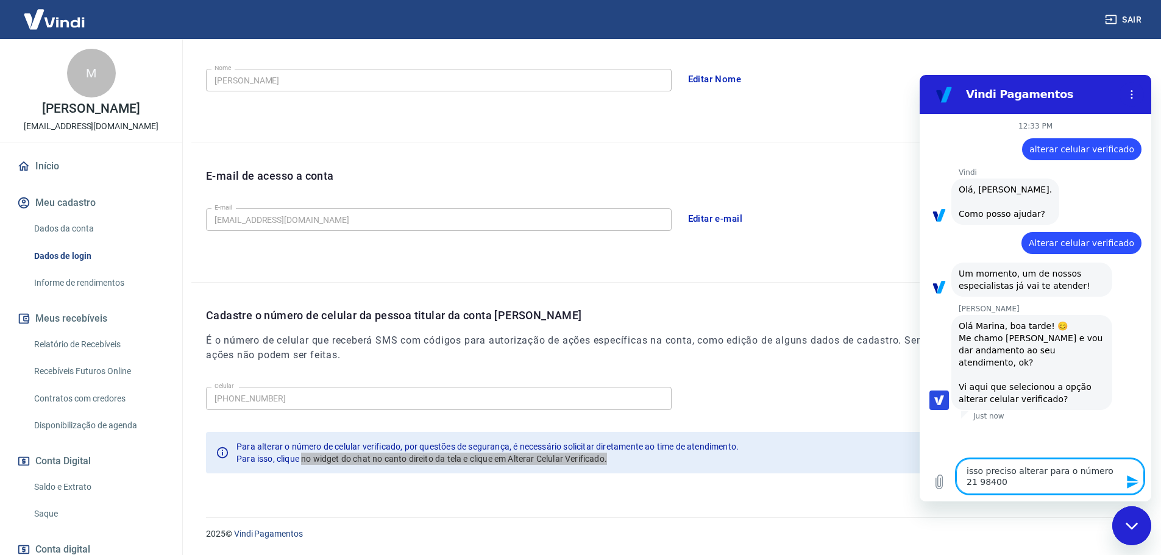
type textarea "x"
type textarea "isso preciso alterar para o número 21 9840061"
type textarea "x"
type textarea "isso preciso alterar para o número 21 98400618"
type textarea "x"
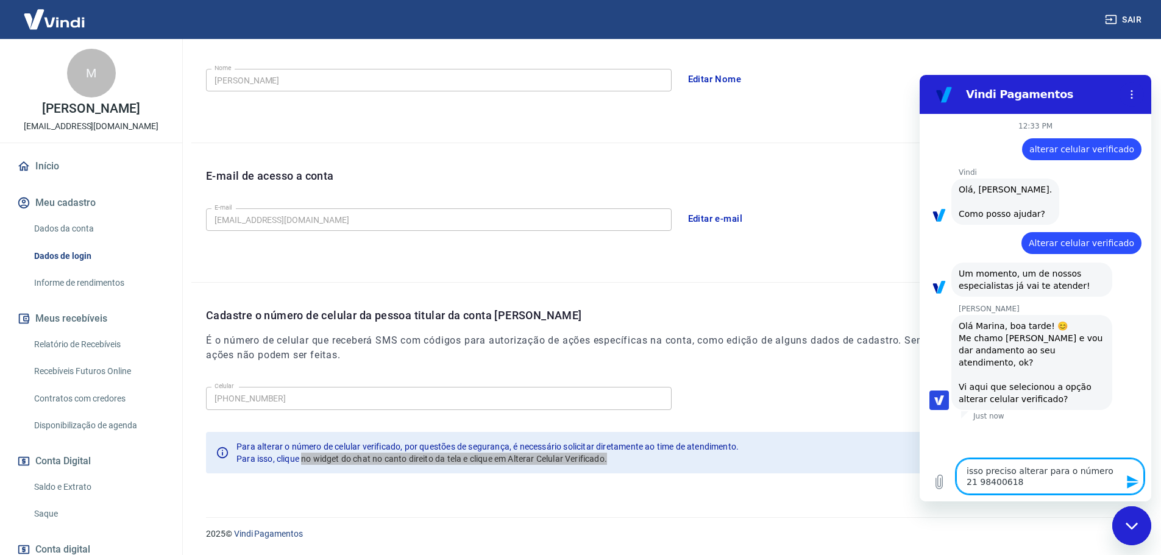
type textarea "isso preciso alterar para o número 21 984006185"
type textarea "x"
type textarea "isso preciso alterar para o número 21 984006185"
click at [1132, 525] on icon "Close messaging window" at bounding box center [1131, 526] width 13 height 8
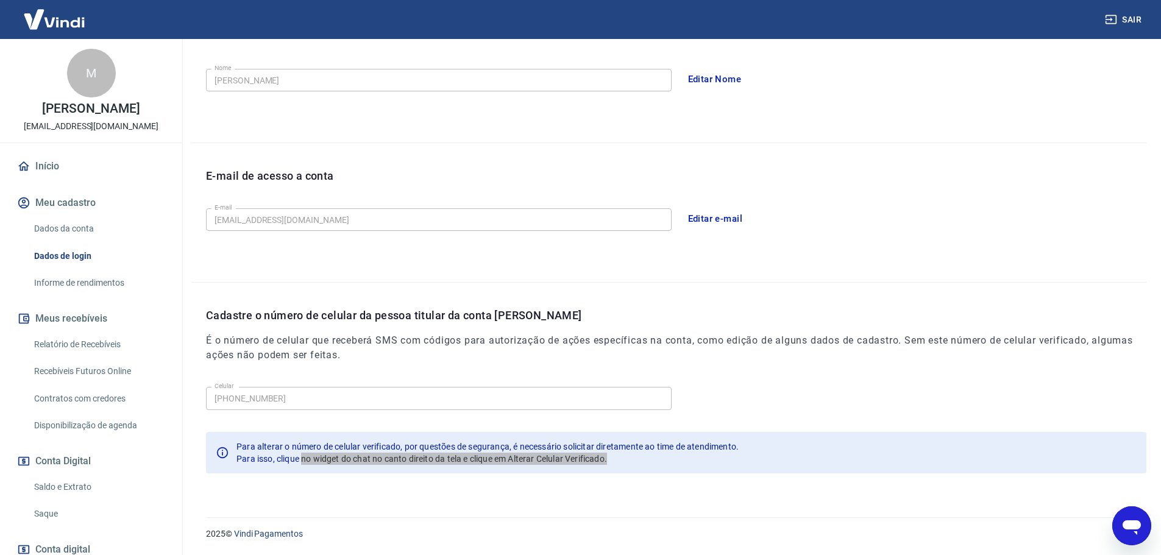
click at [1132, 525] on icon "Open messaging window" at bounding box center [1131, 527] width 18 height 15
type textarea "x"
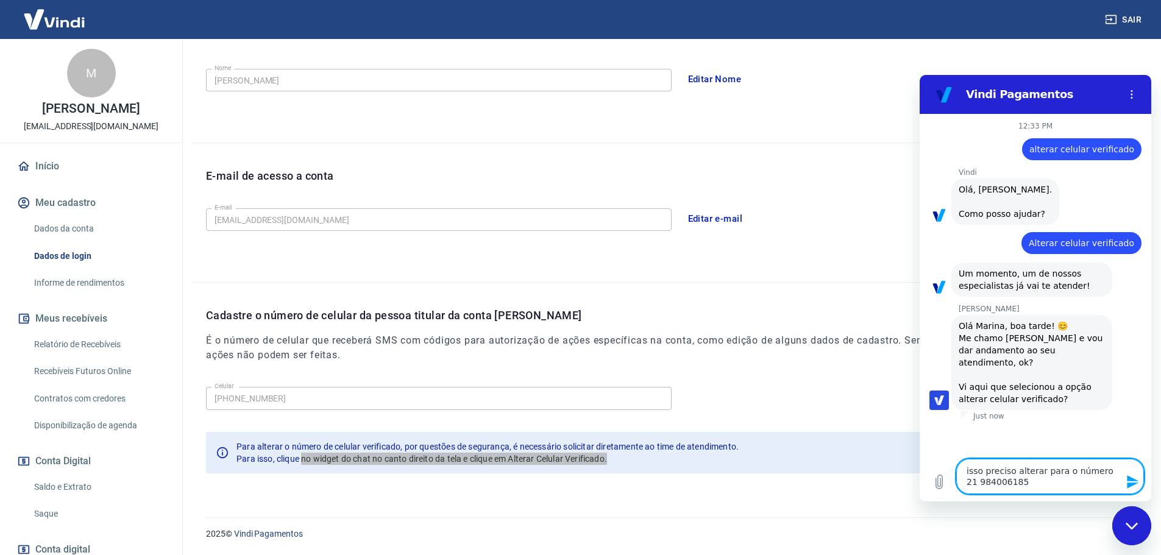
click at [1133, 481] on icon "Send message" at bounding box center [1132, 482] width 15 height 15
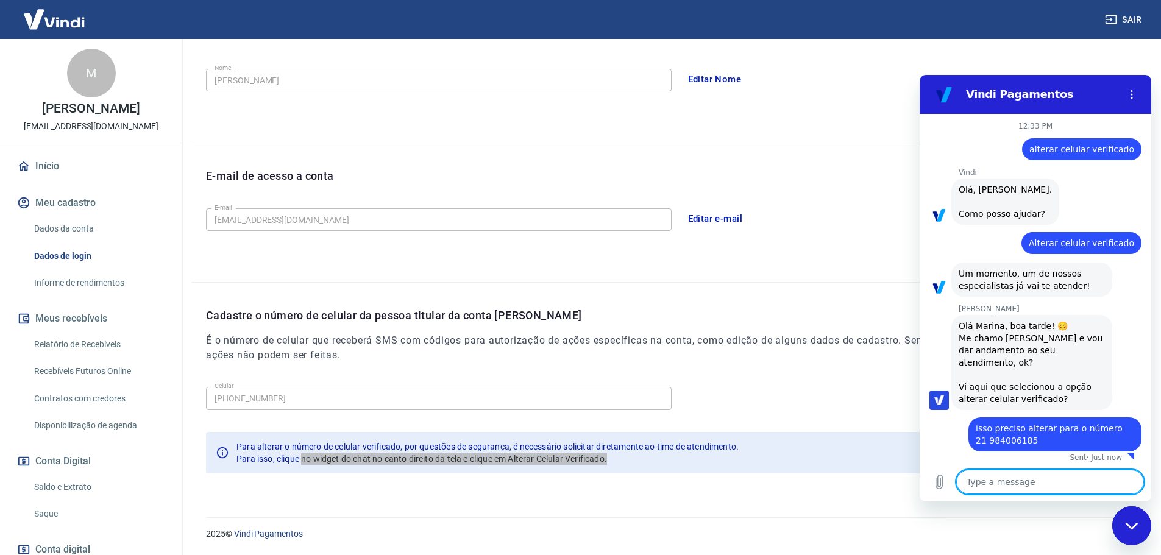
click at [1115, 483] on textarea at bounding box center [1050, 482] width 188 height 24
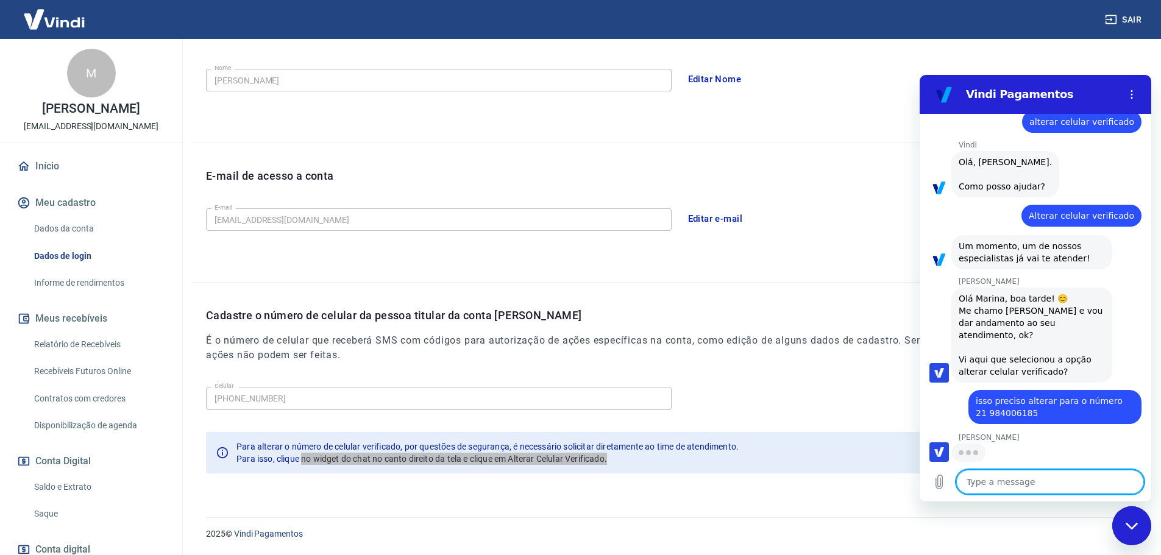
scroll to position [26, 0]
type textarea "x"
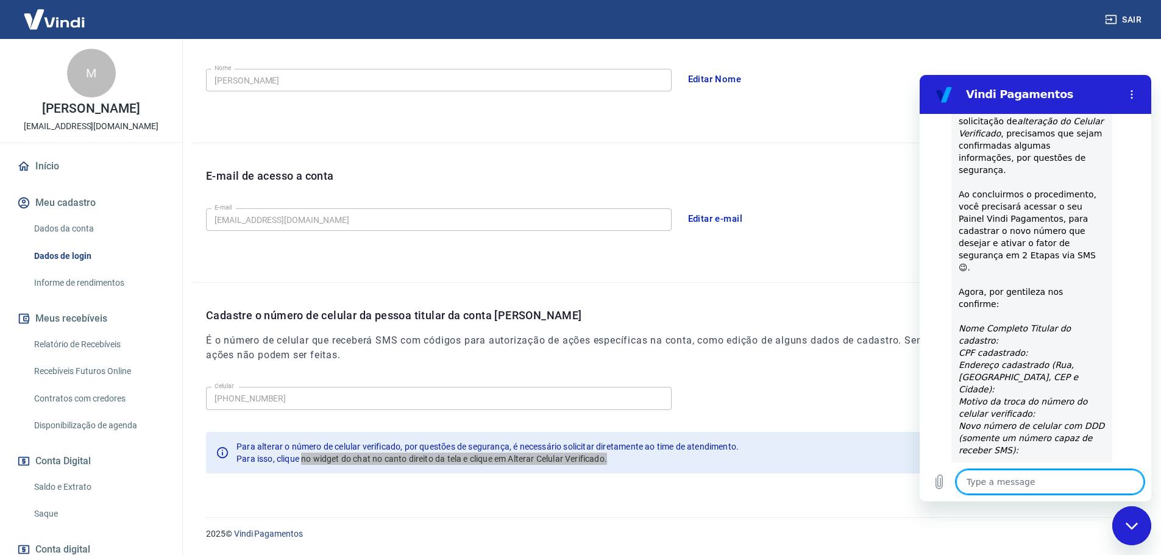
scroll to position [372, 0]
click at [998, 484] on textarea at bounding box center [1050, 482] width 188 height 24
type textarea "M"
type textarea "x"
type textarea "Ma"
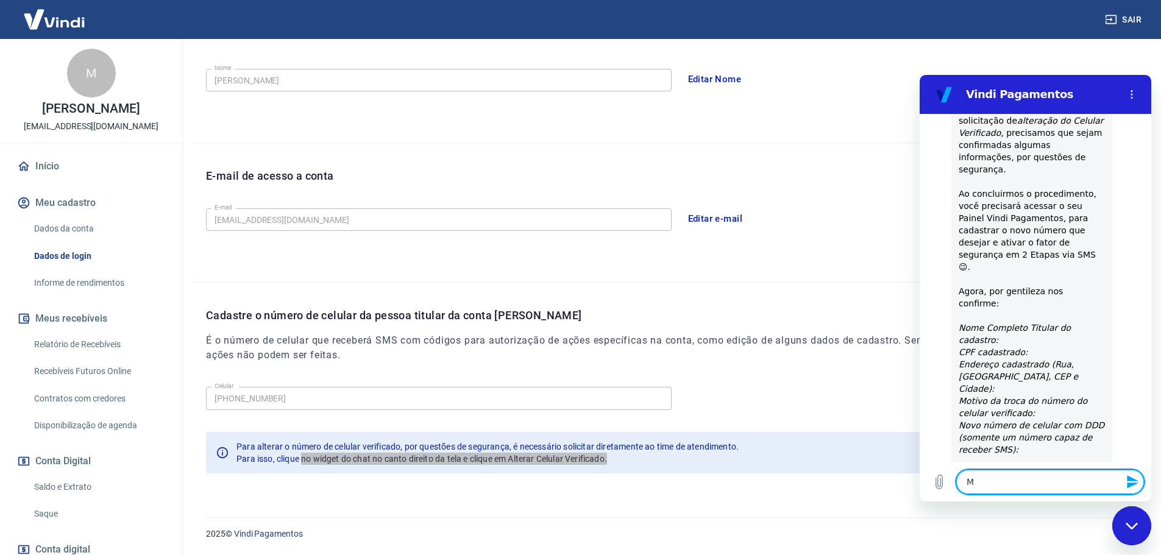
type textarea "x"
type textarea "Mar"
type textarea "x"
type textarea "Mari"
type textarea "x"
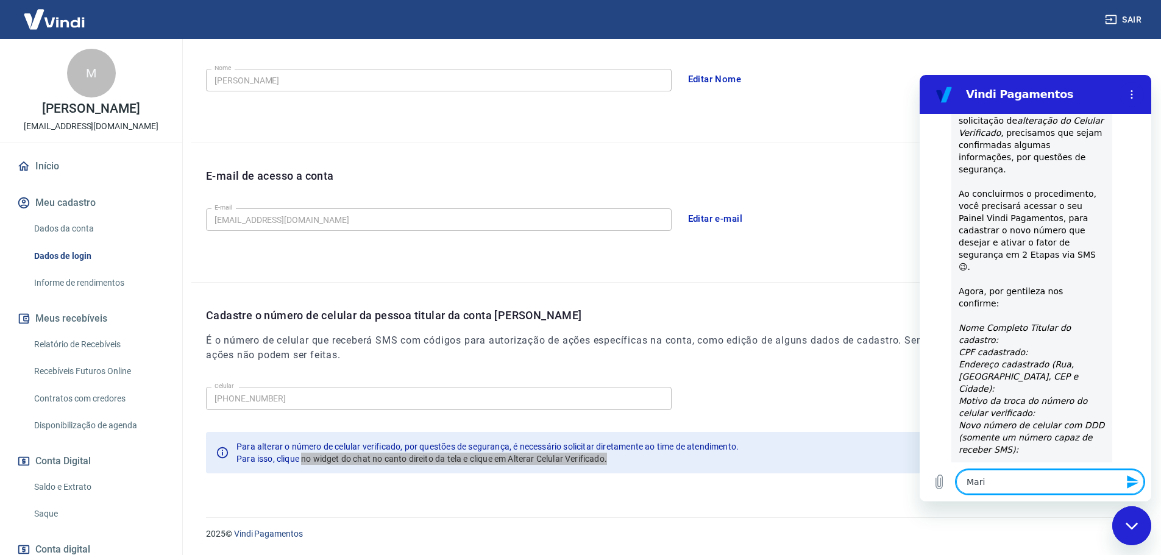
type textarea "Marin"
type textarea "x"
type textarea "Marina"
type textarea "x"
type textarea "Marina"
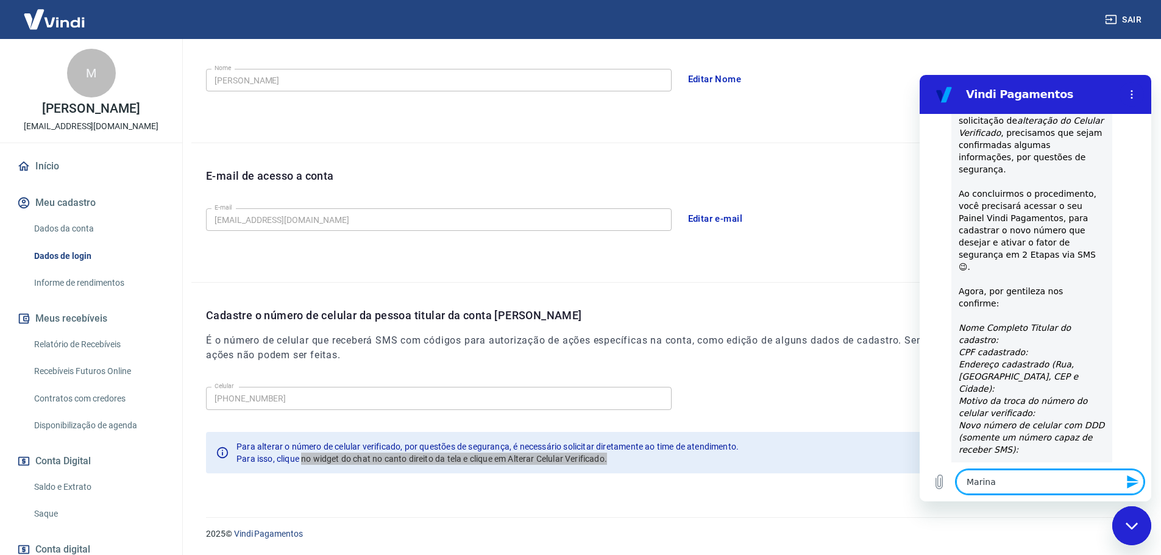
type textarea "x"
type textarea "Marina V"
type textarea "x"
type textarea "Marina Ve"
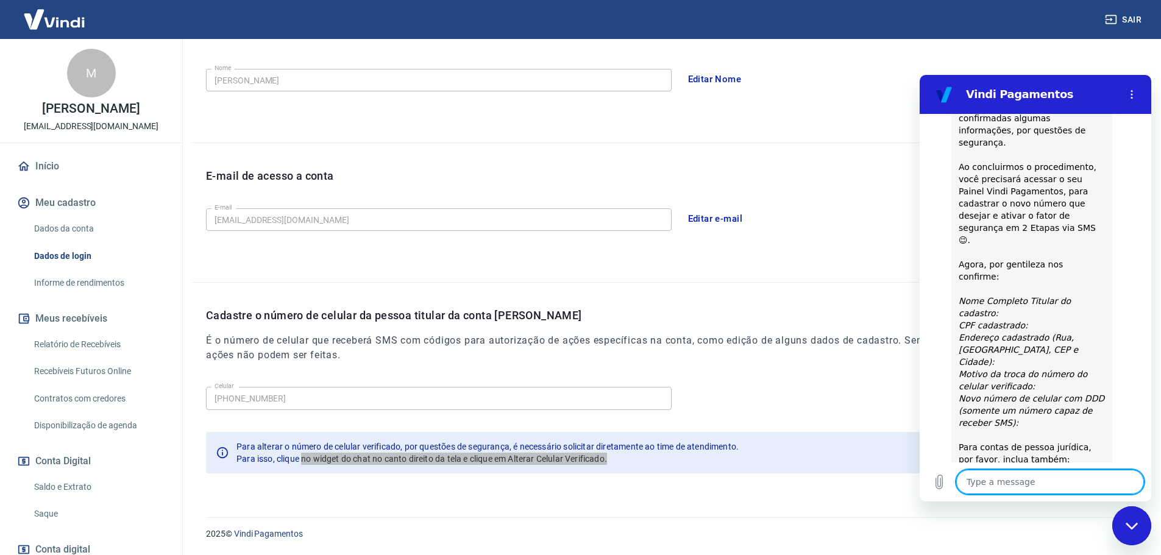
scroll to position [401, 0]
click at [1014, 482] on textarea "05636146" at bounding box center [1050, 482] width 188 height 24
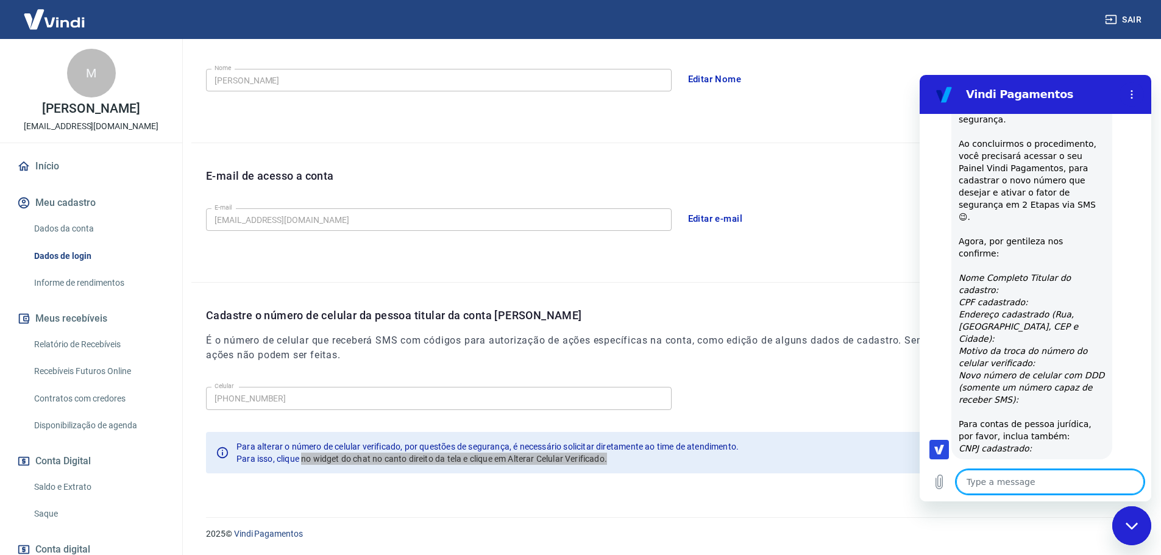
scroll to position [425, 0]
click at [1013, 479] on textarea at bounding box center [1050, 482] width 188 height 24
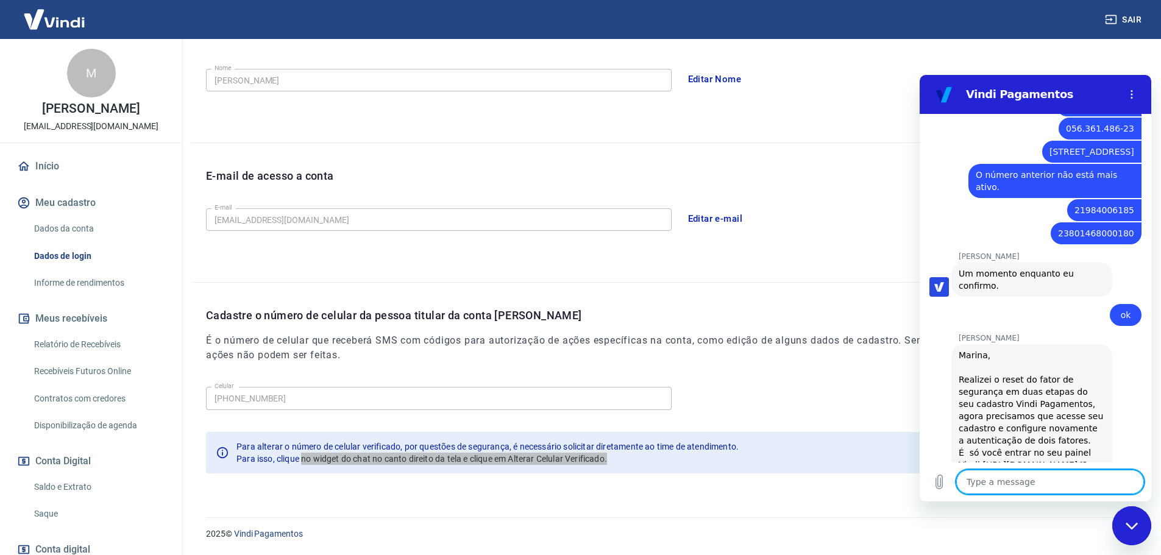
scroll to position [797, 0]
click at [1004, 478] on textarea at bounding box center [1050, 482] width 188 height 24
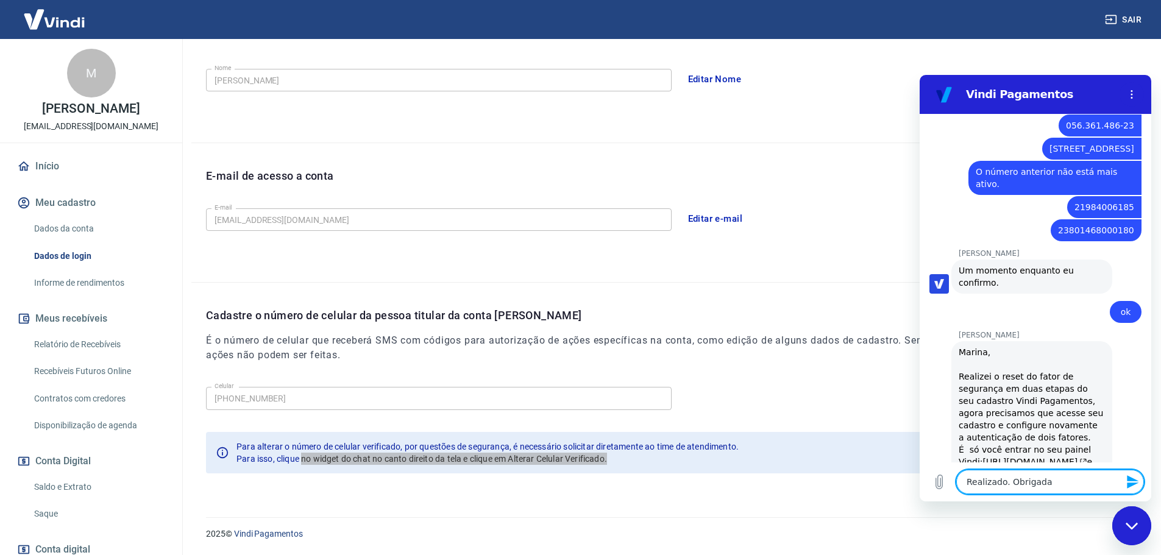
click at [1131, 482] on icon "Send message" at bounding box center [1132, 482] width 15 height 15
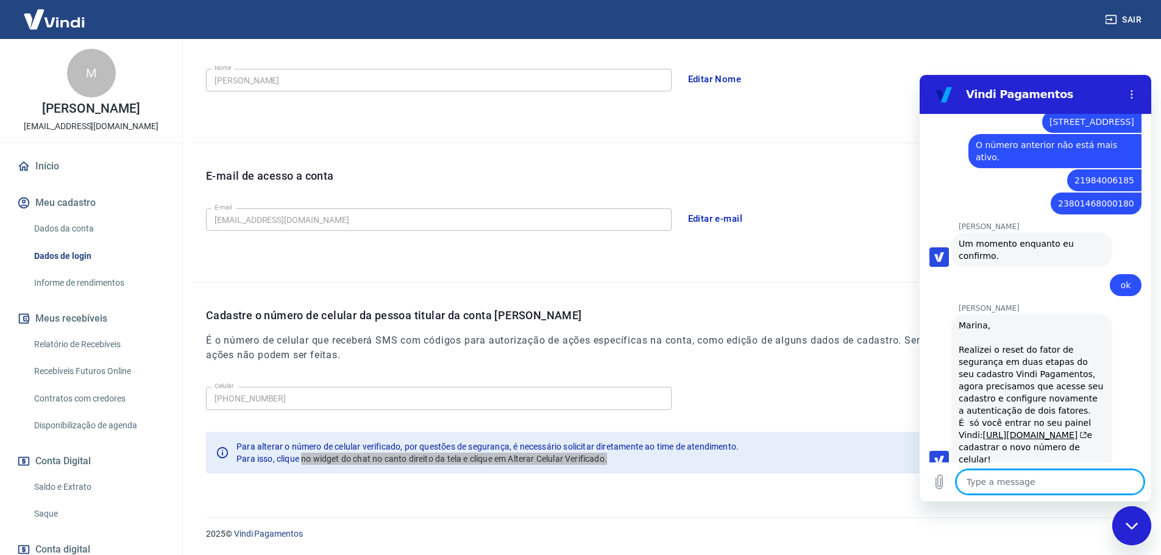
scroll to position [827, 0]
click at [1125, 527] on icon "Close messaging window" at bounding box center [1131, 526] width 13 height 8
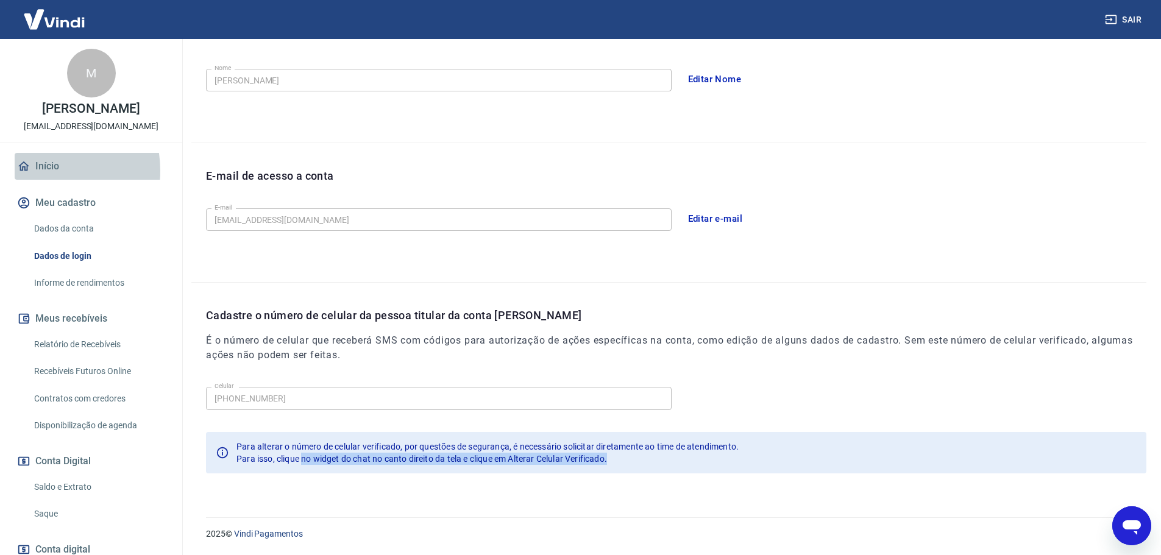
click at [38, 171] on link "Início" at bounding box center [91, 166] width 153 height 27
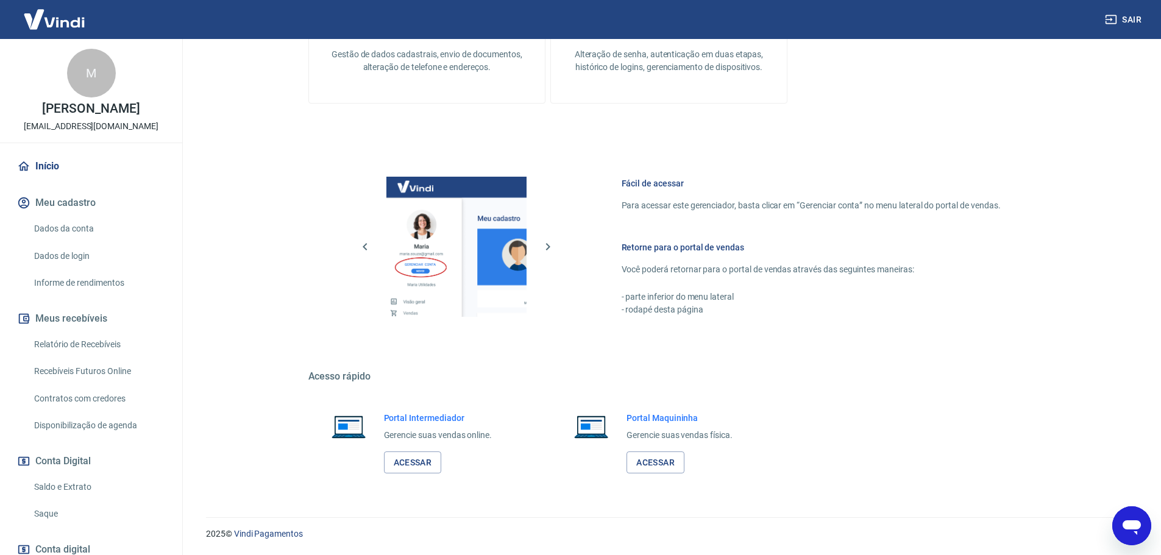
scroll to position [395, 0]
click at [52, 258] on link "Dados de login" at bounding box center [98, 256] width 138 height 25
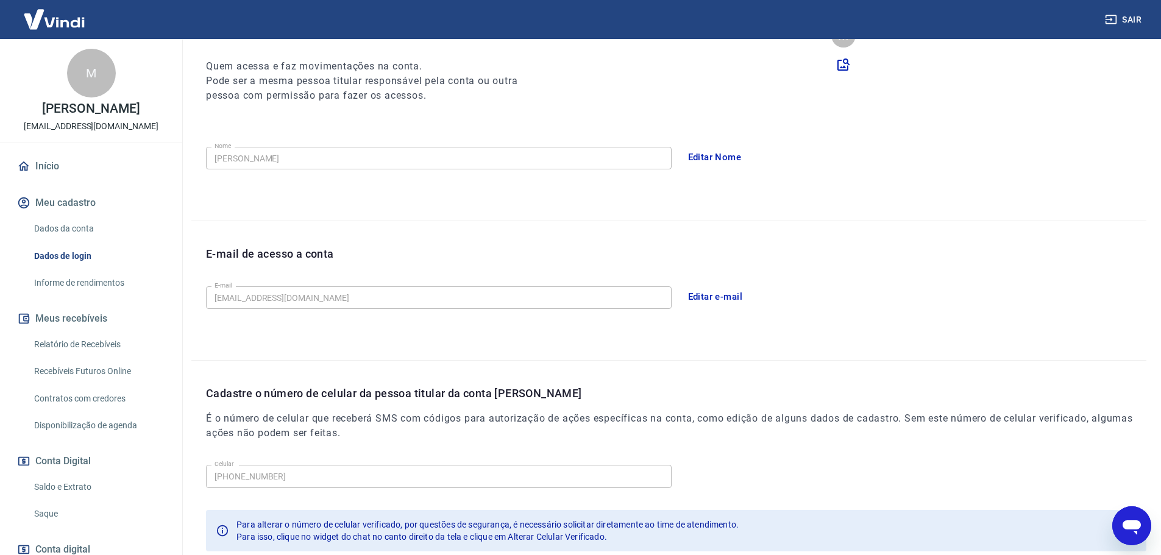
scroll to position [225, 0]
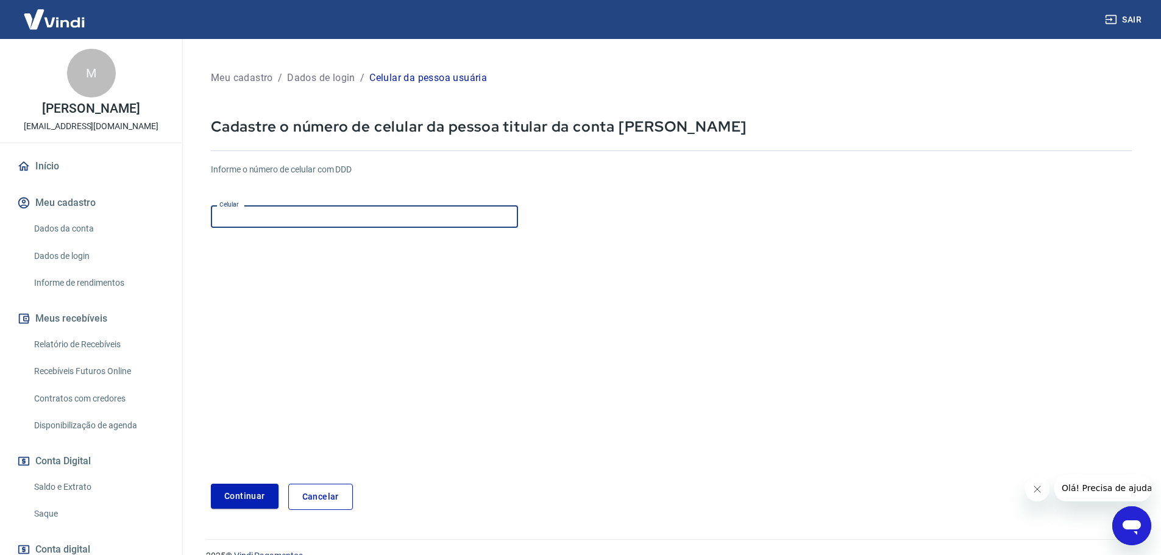
click at [357, 219] on input "Celular" at bounding box center [364, 216] width 307 height 23
type input "[PHONE_NUMBER]"
click at [269, 495] on button "Continuar" at bounding box center [245, 496] width 68 height 25
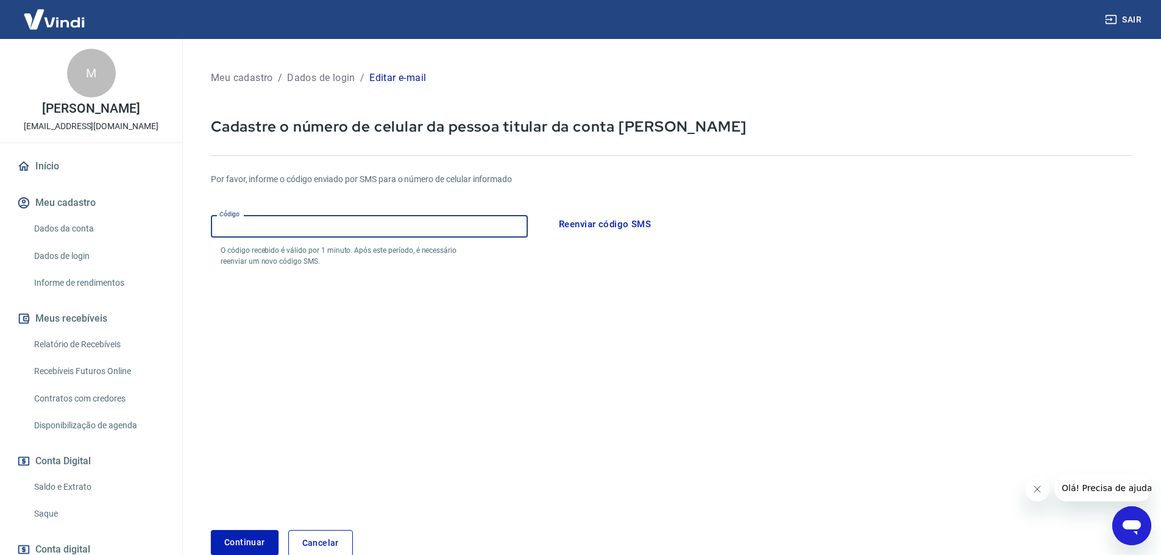
click at [310, 224] on input "Código" at bounding box center [369, 226] width 317 height 23
type input "028804"
click at [255, 540] on button "Continuar" at bounding box center [245, 542] width 68 height 25
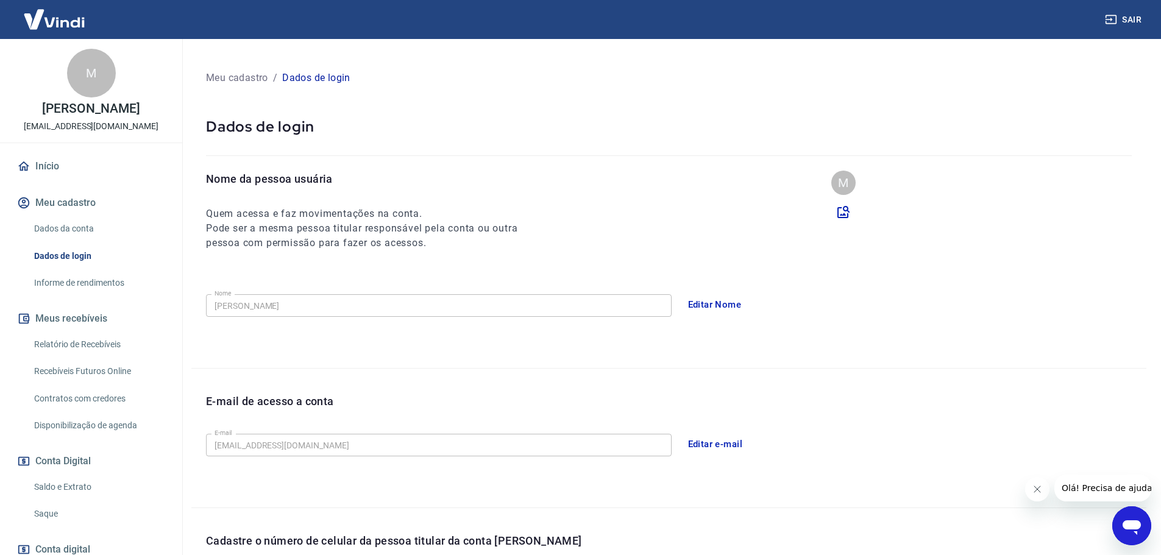
click at [76, 229] on link "Dados da conta" at bounding box center [98, 228] width 138 height 25
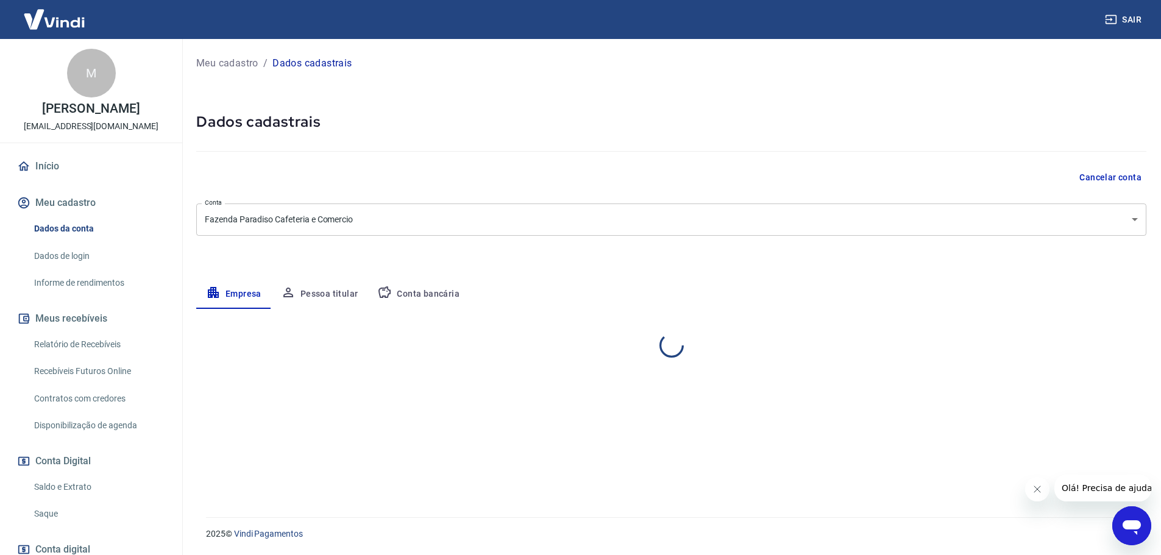
select select "RJ"
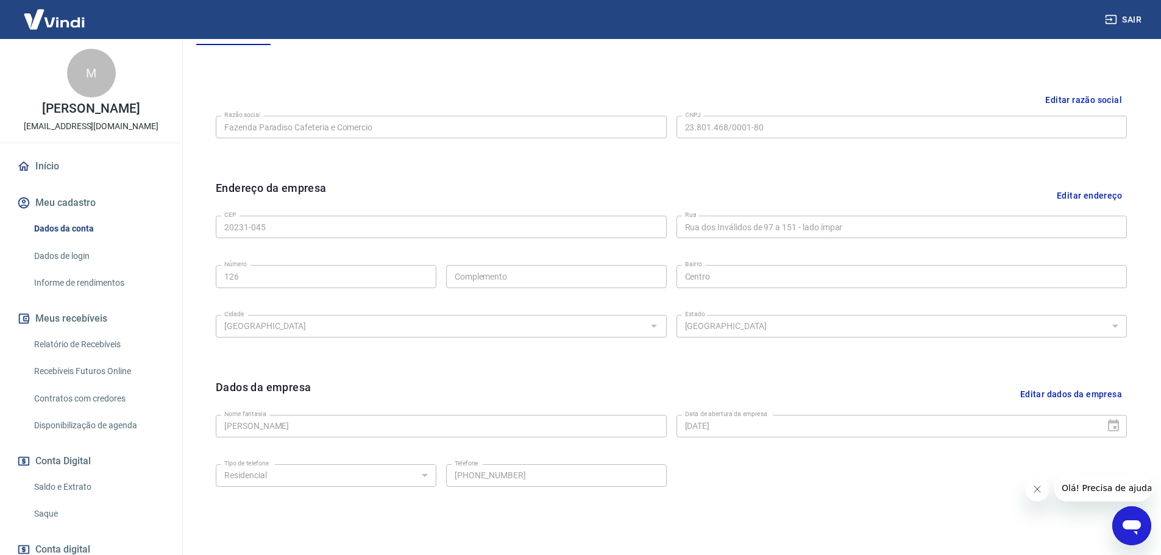
click at [90, 255] on link "Dados de login" at bounding box center [98, 256] width 138 height 25
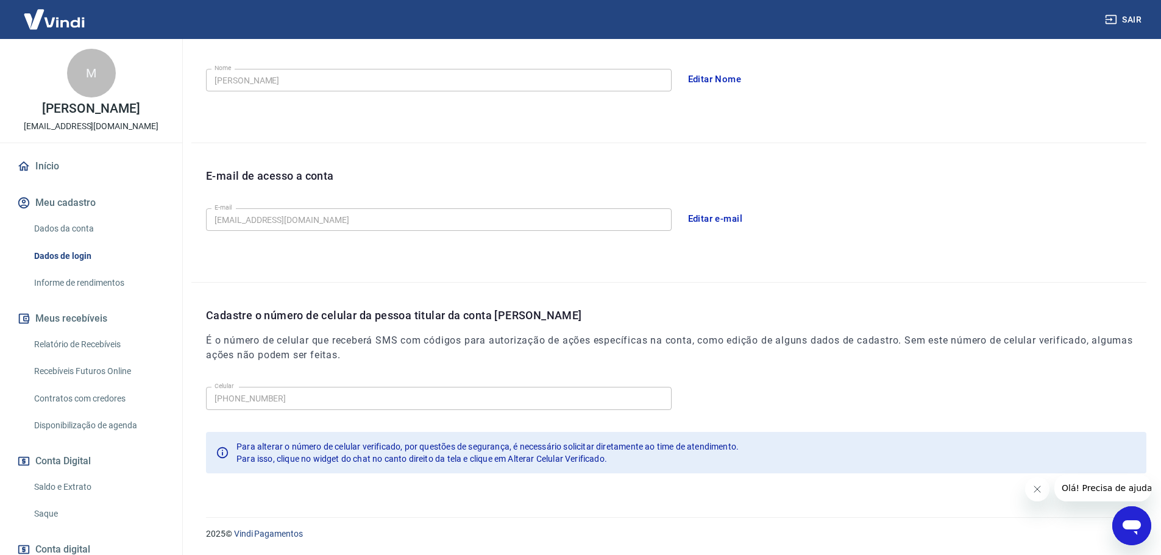
scroll to position [225, 0]
click at [44, 169] on link "Início" at bounding box center [91, 166] width 153 height 27
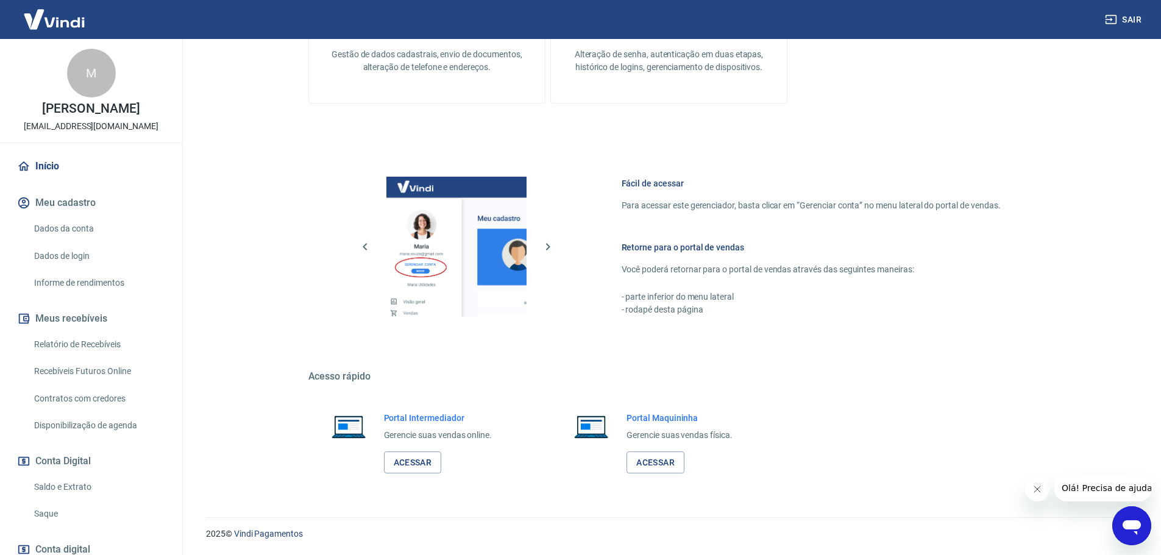
scroll to position [395, 0]
click at [52, 255] on link "Dados de login" at bounding box center [98, 256] width 138 height 25
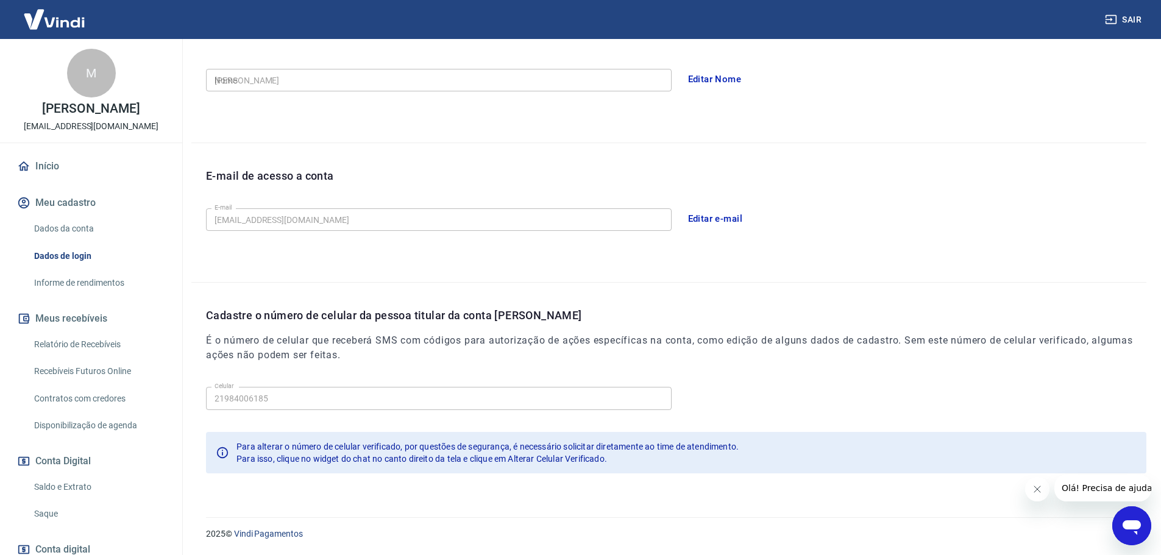
type input "[PHONE_NUMBER]"
